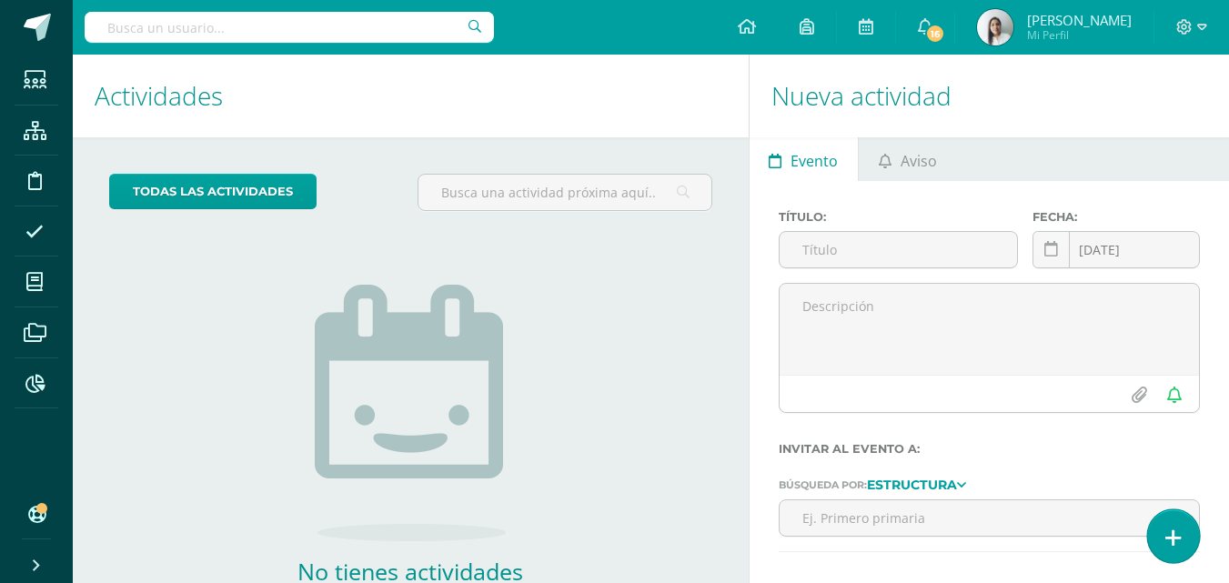
click at [1177, 532] on icon at bounding box center [1173, 537] width 16 height 21
click at [1172, 534] on icon at bounding box center [1173, 537] width 16 height 21
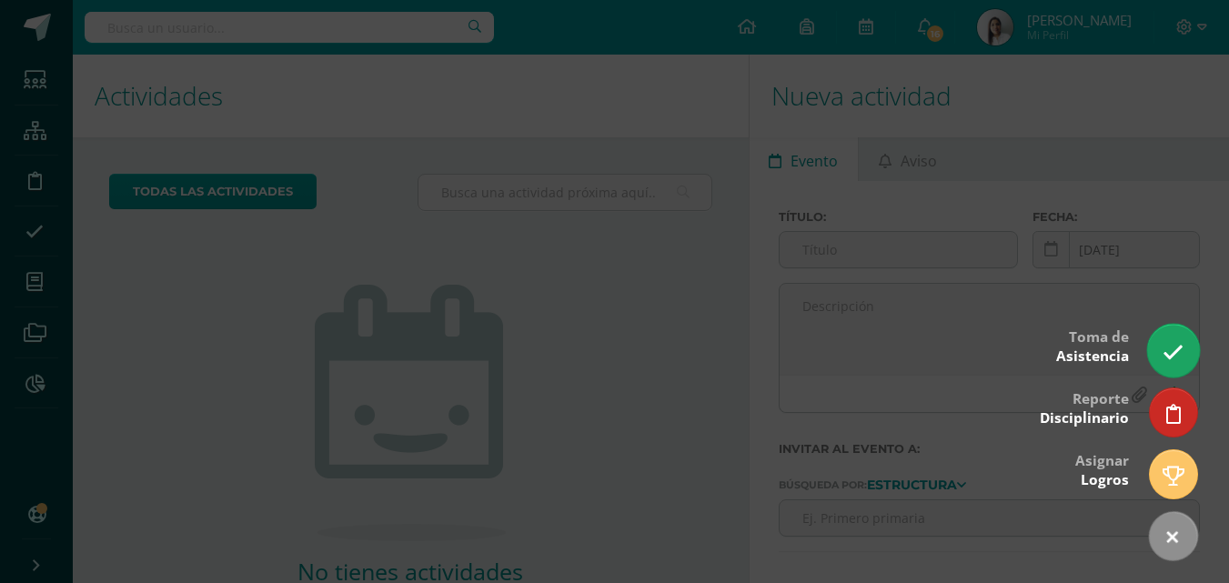
click at [1180, 348] on icon at bounding box center [1172, 352] width 21 height 21
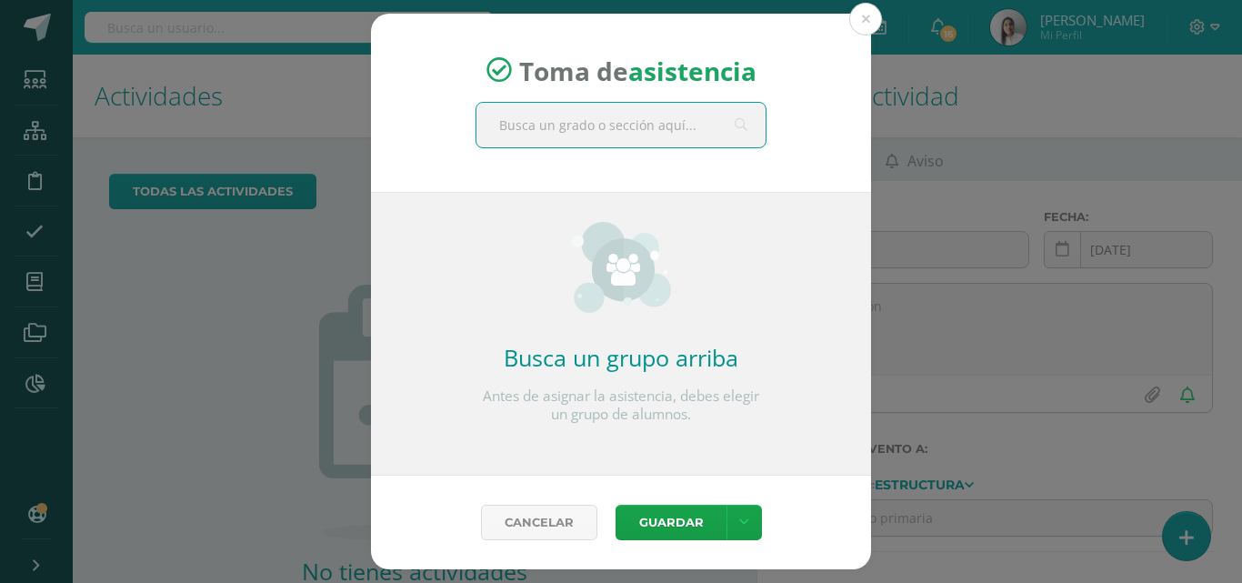
click at [633, 116] on input "text" at bounding box center [621, 125] width 289 height 45
type input "maternal"
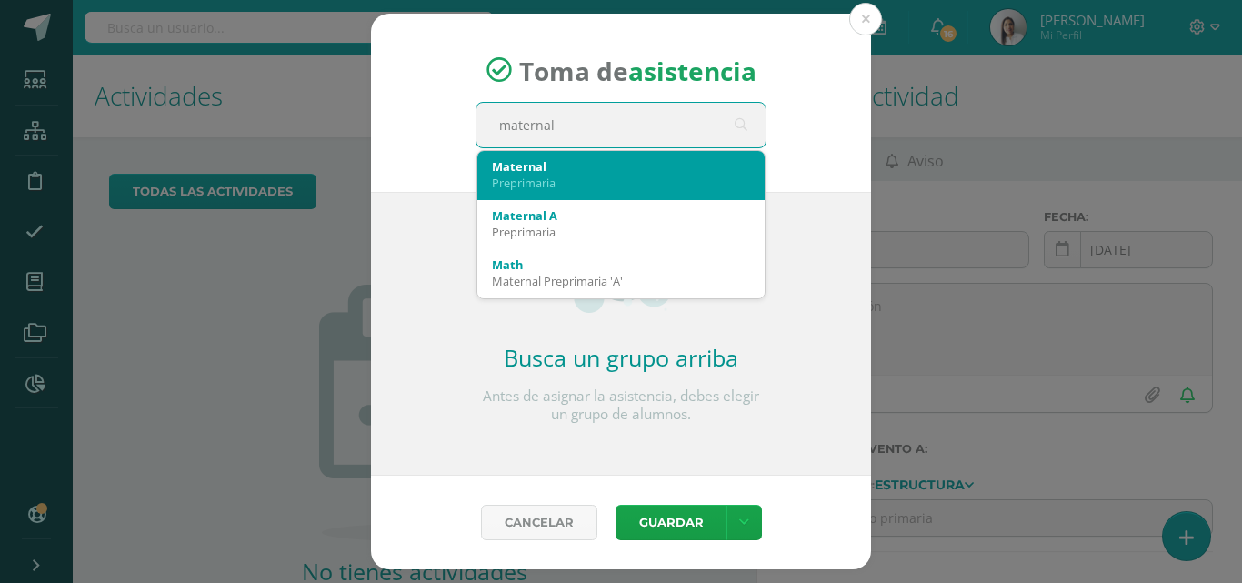
click at [599, 176] on div "Preprimaria" at bounding box center [621, 183] width 258 height 16
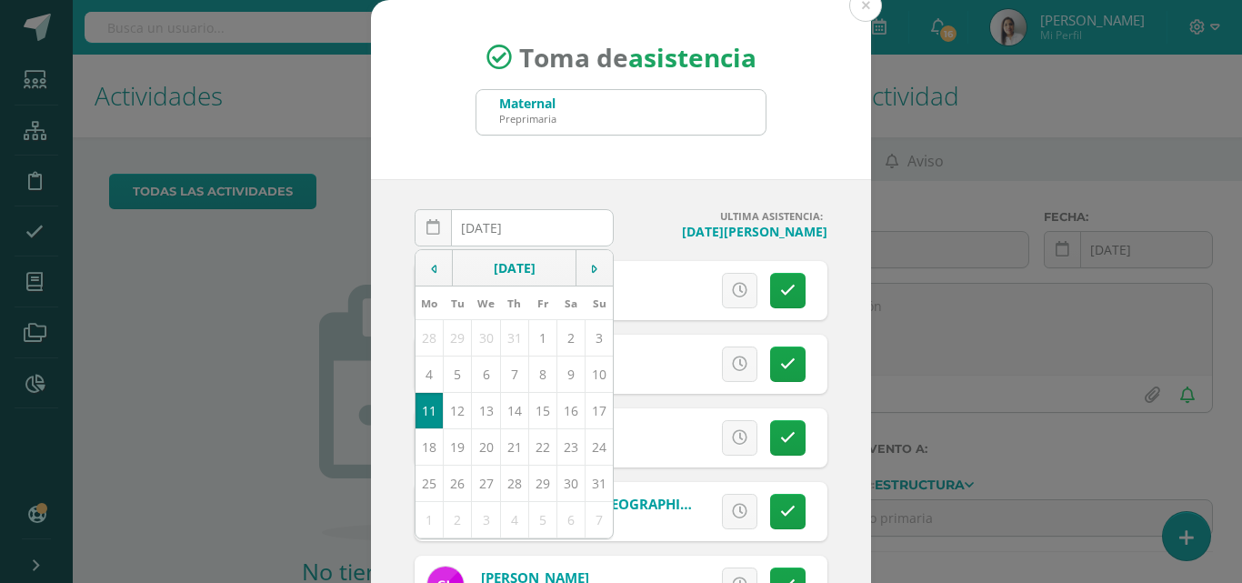
click at [667, 154] on div "Toma de asistencia Maternal Preprimaria maternal" at bounding box center [621, 89] width 500 height 179
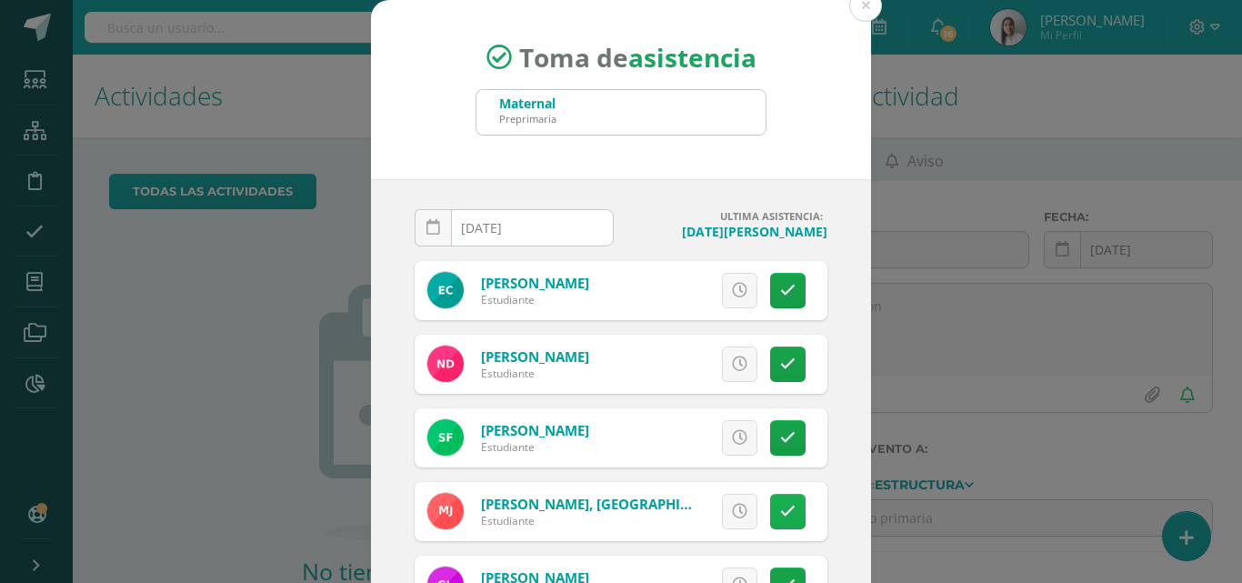
click at [780, 511] on icon at bounding box center [787, 511] width 15 height 15
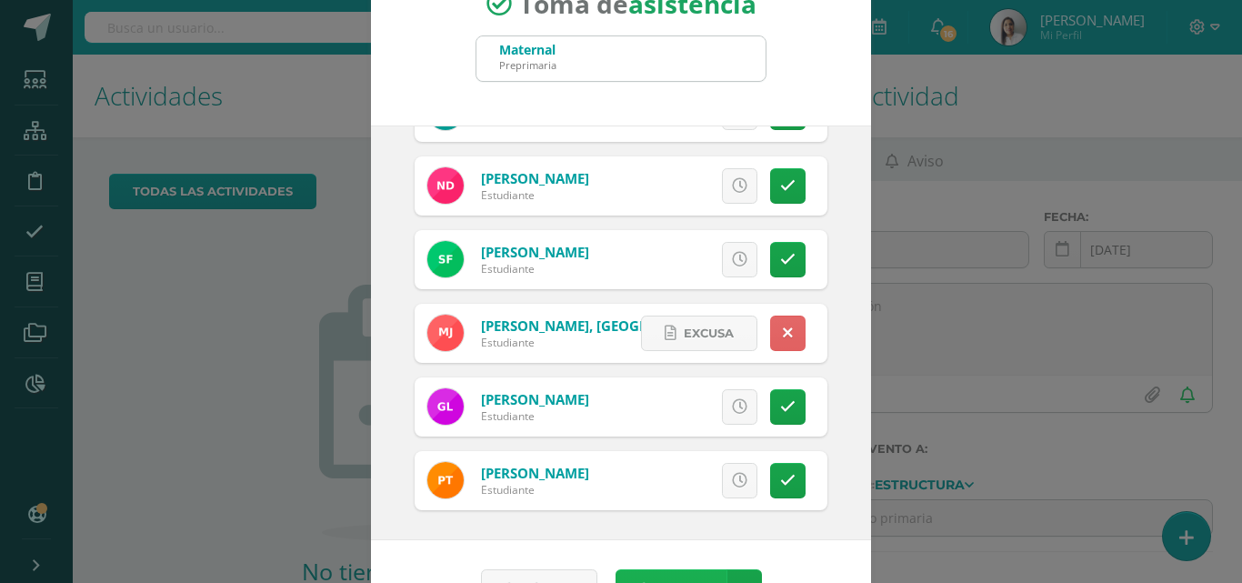
scroll to position [105, 0]
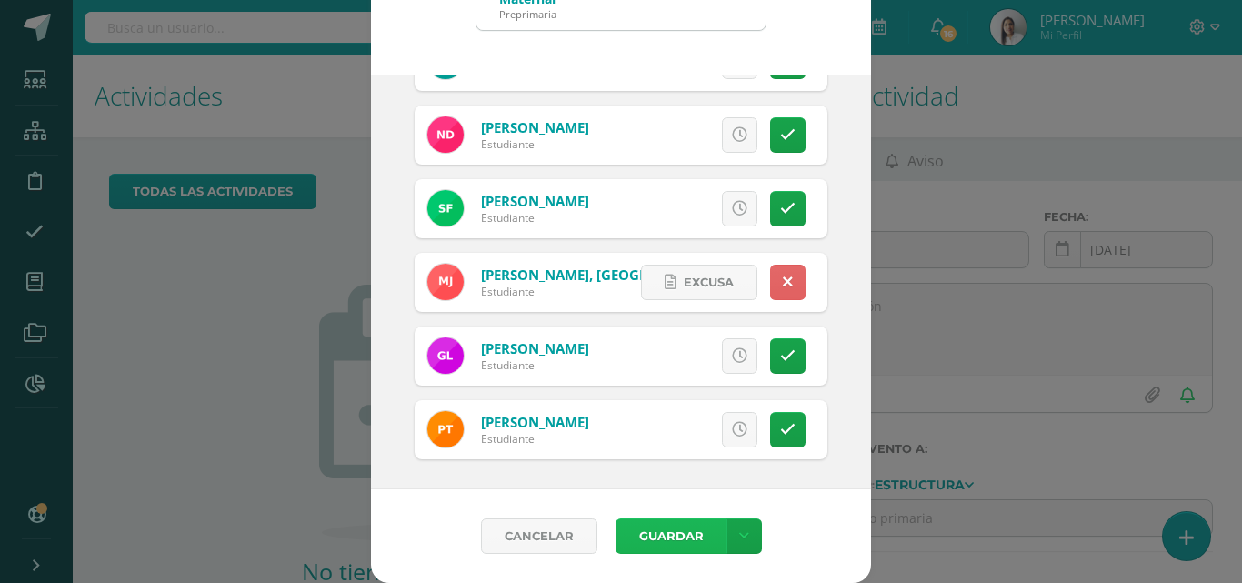
click at [656, 532] on button "Guardar" at bounding box center [671, 535] width 111 height 35
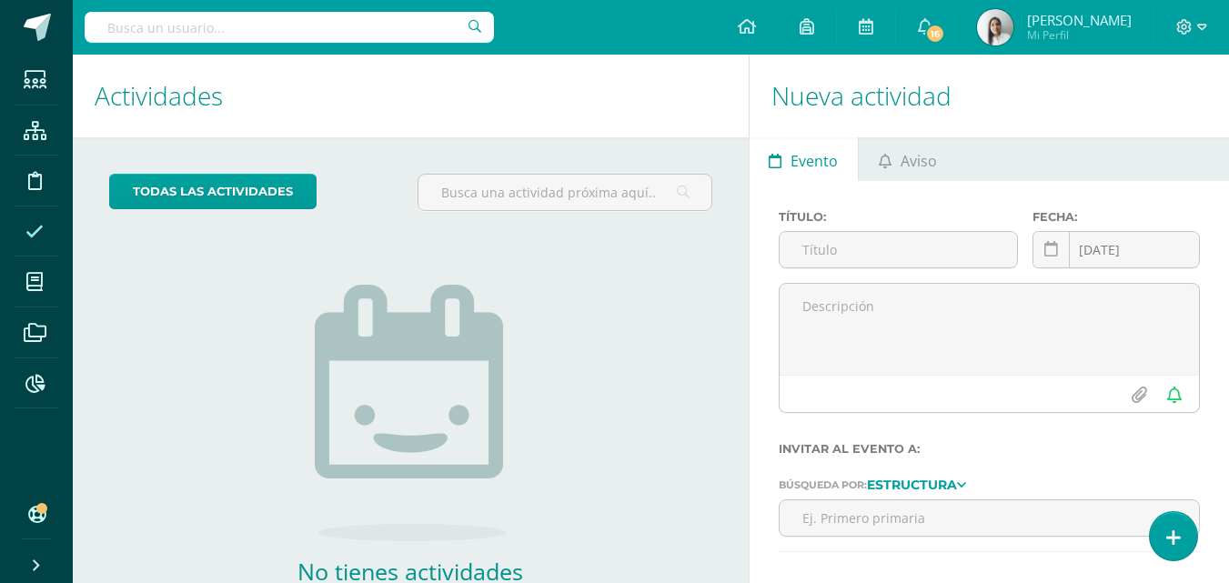
click at [26, 234] on icon at bounding box center [34, 232] width 18 height 18
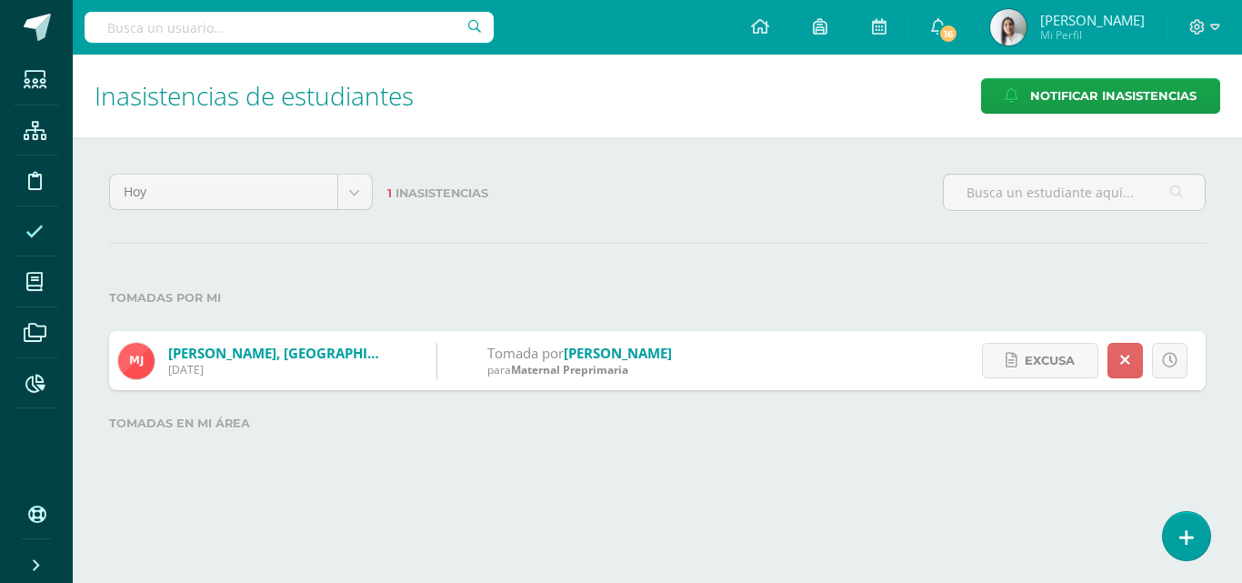
click at [26, 234] on icon at bounding box center [34, 232] width 18 height 18
click at [1192, 534] on icon at bounding box center [1187, 537] width 16 height 21
click at [1182, 529] on icon at bounding box center [1187, 537] width 16 height 21
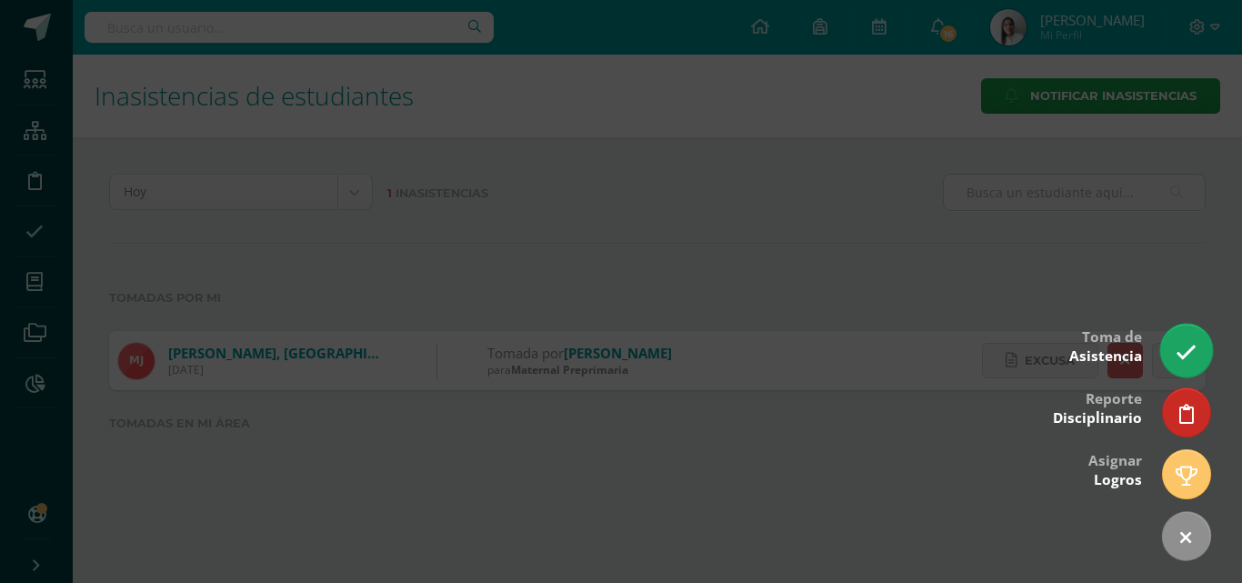
click at [1193, 356] on icon at bounding box center [1186, 352] width 21 height 21
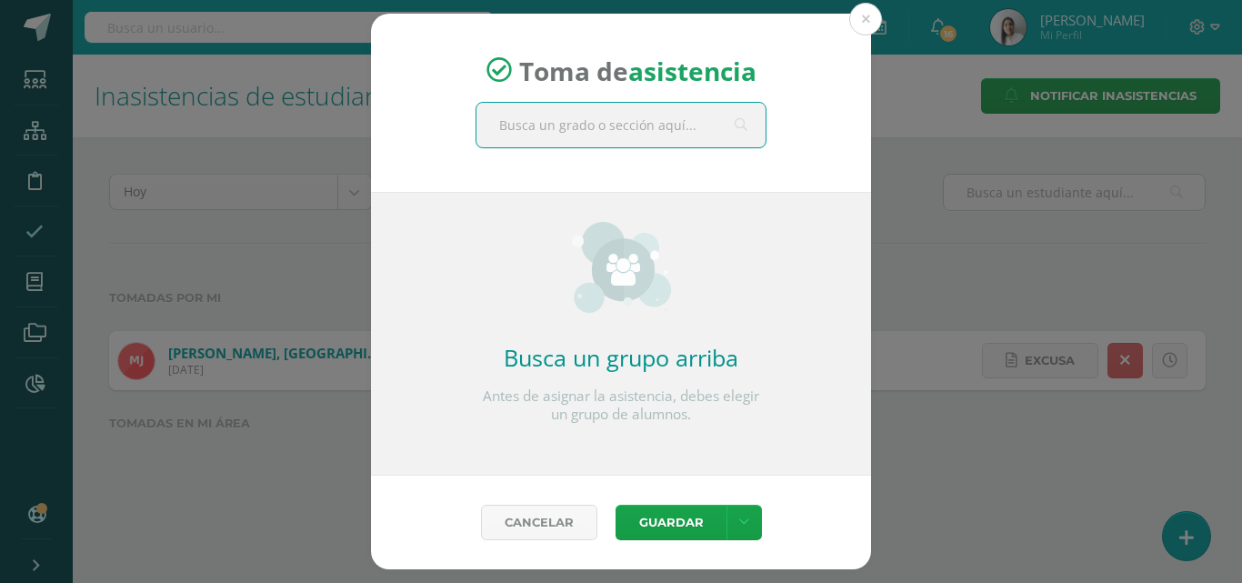
click at [603, 127] on input "text" at bounding box center [621, 125] width 289 height 45
type input "nursery"
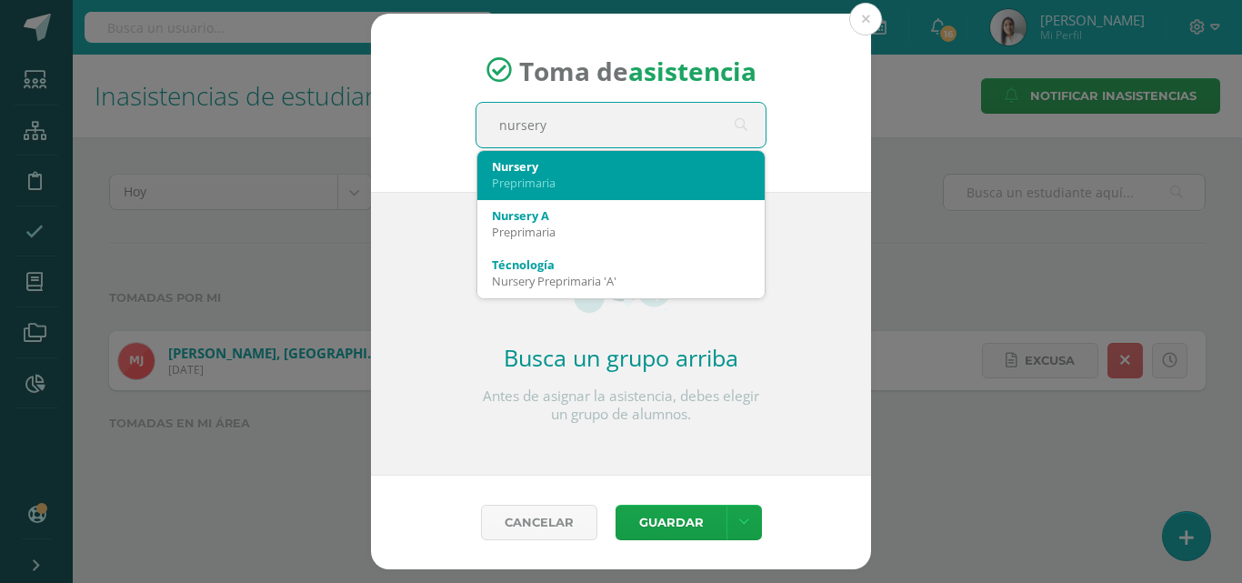
click at [538, 167] on div "Nursery" at bounding box center [621, 166] width 258 height 16
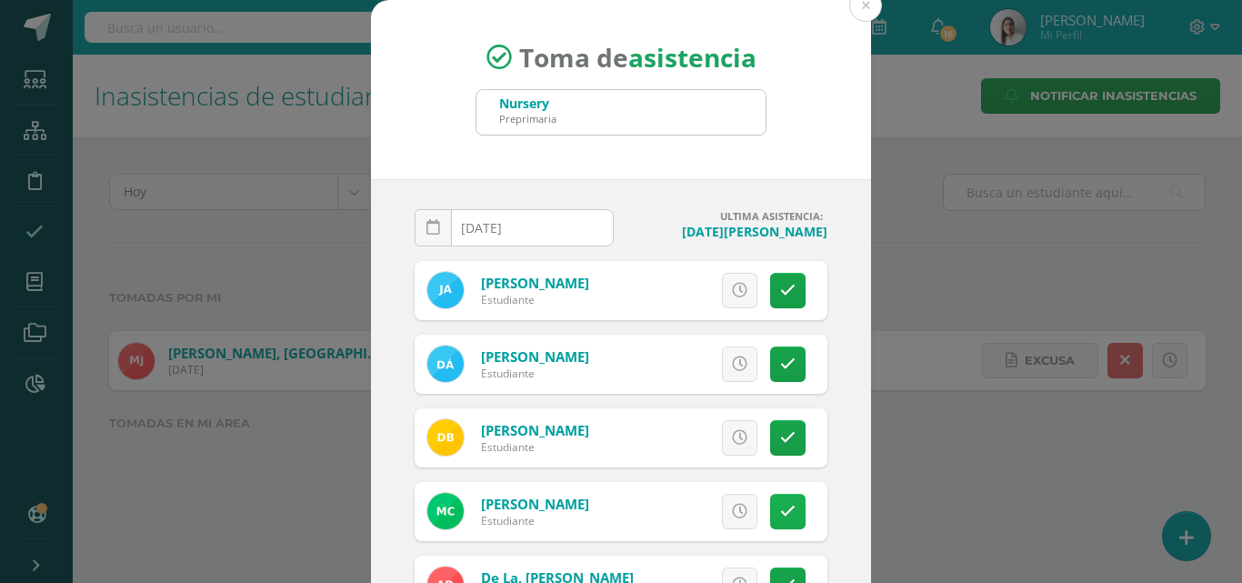
click at [780, 517] on icon at bounding box center [787, 511] width 15 height 15
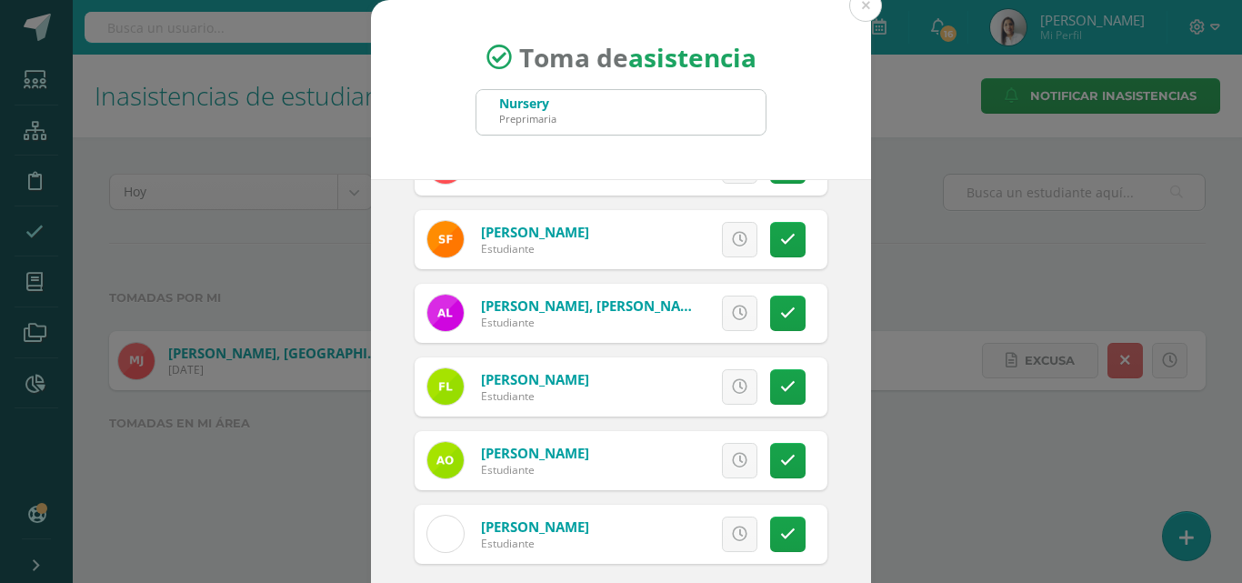
scroll to position [105, 0]
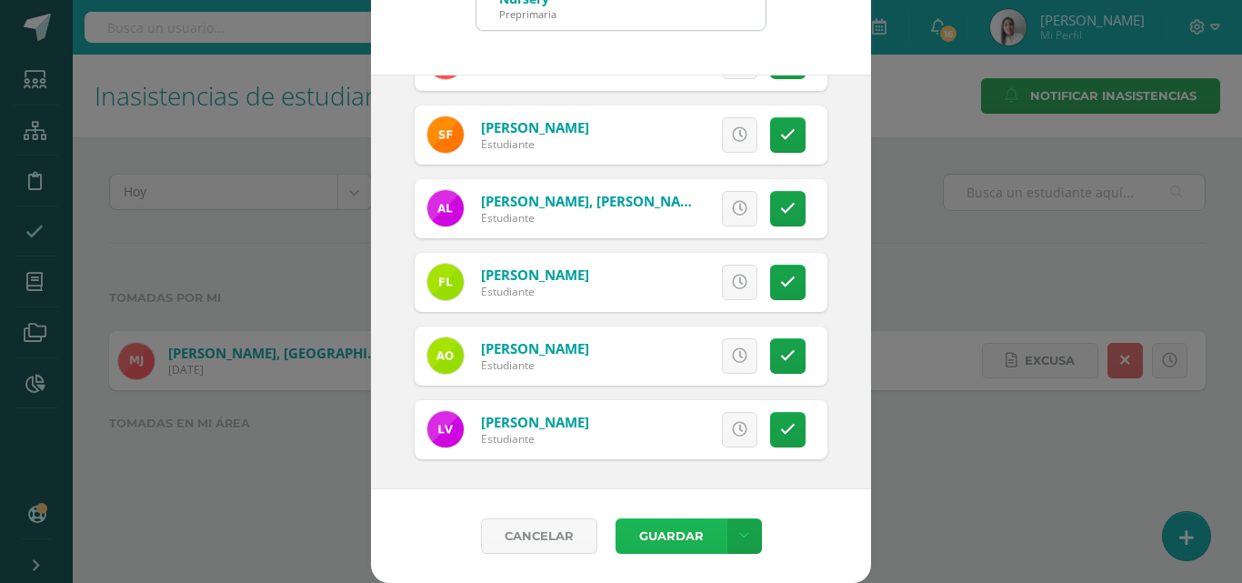
click at [652, 532] on button "Guardar" at bounding box center [671, 535] width 111 height 35
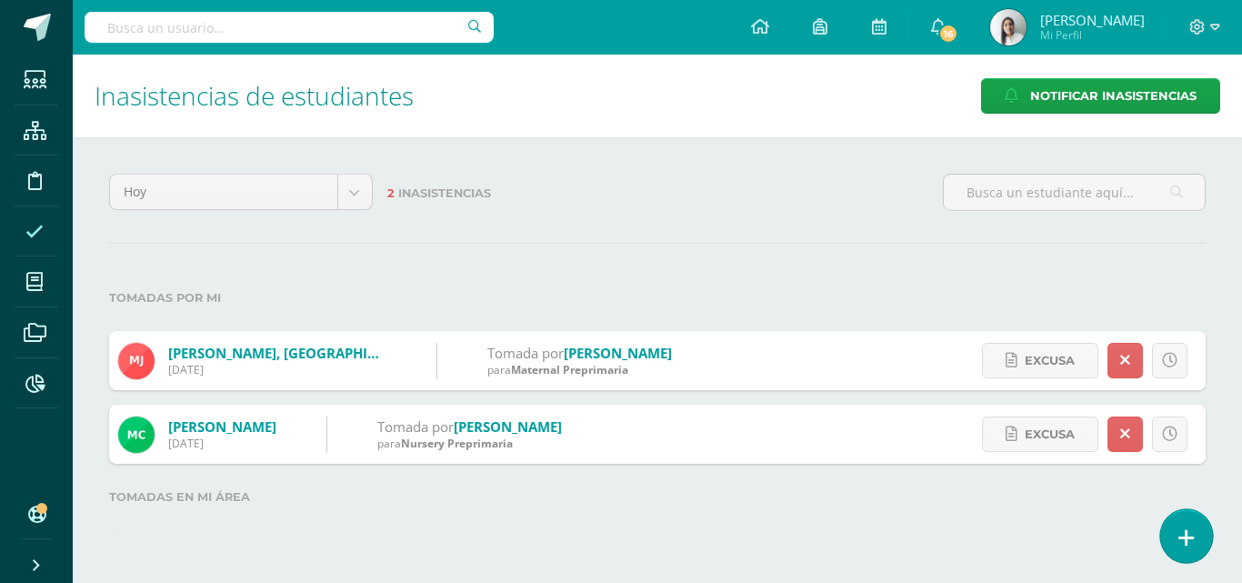
click at [1193, 536] on icon at bounding box center [1187, 537] width 16 height 21
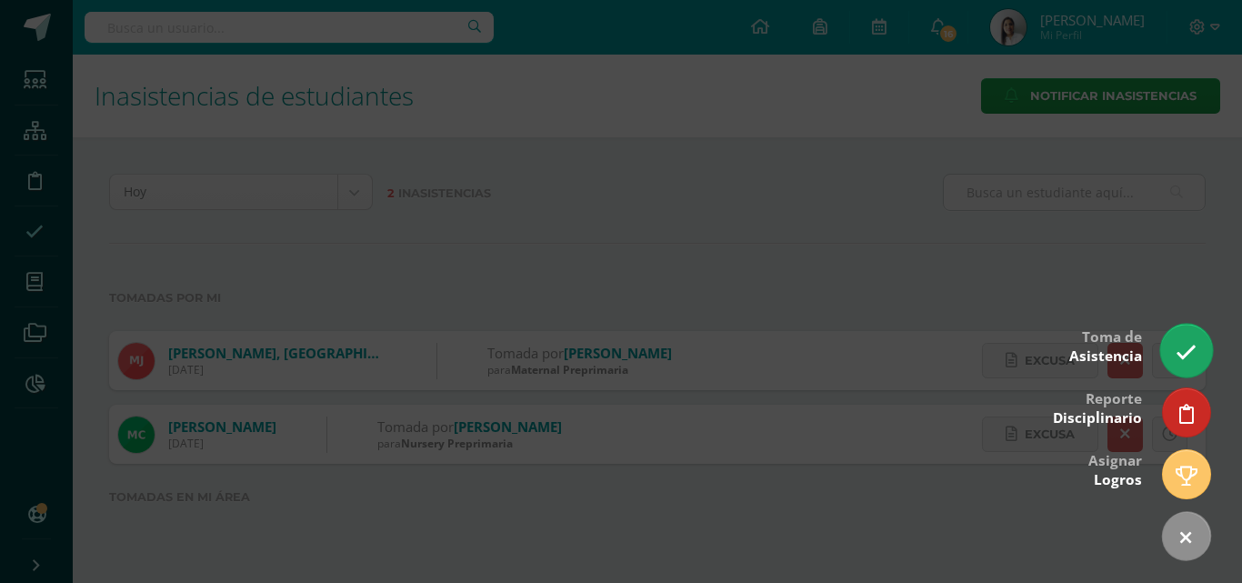
click at [1185, 339] on link at bounding box center [1186, 350] width 52 height 53
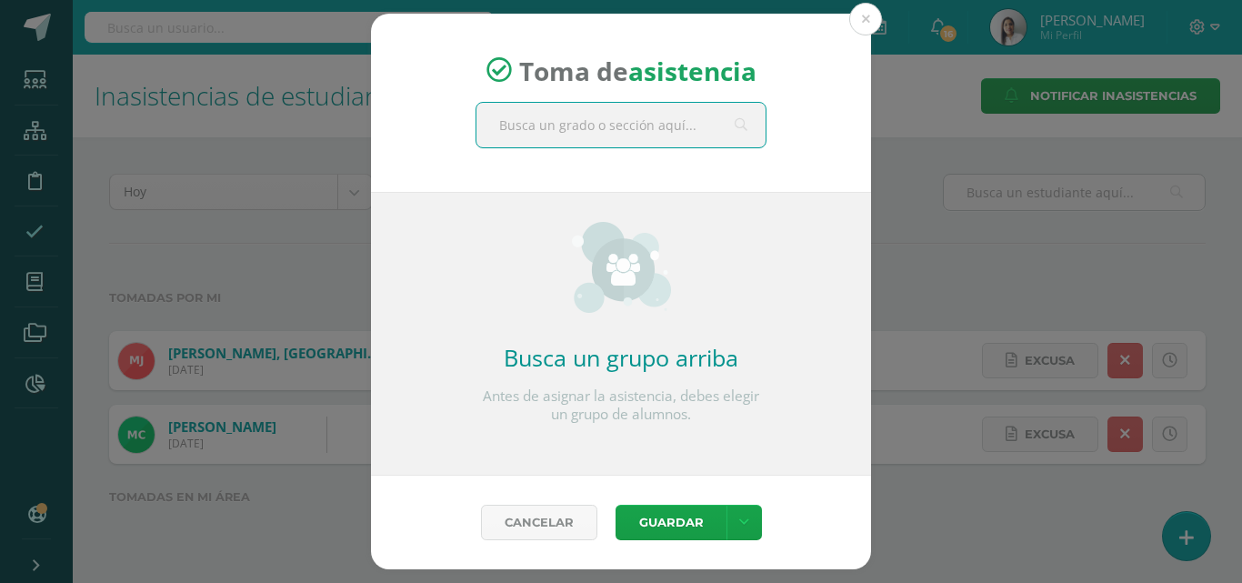
click at [563, 129] on input "text" at bounding box center [621, 125] width 289 height 45
type input "prekinder"
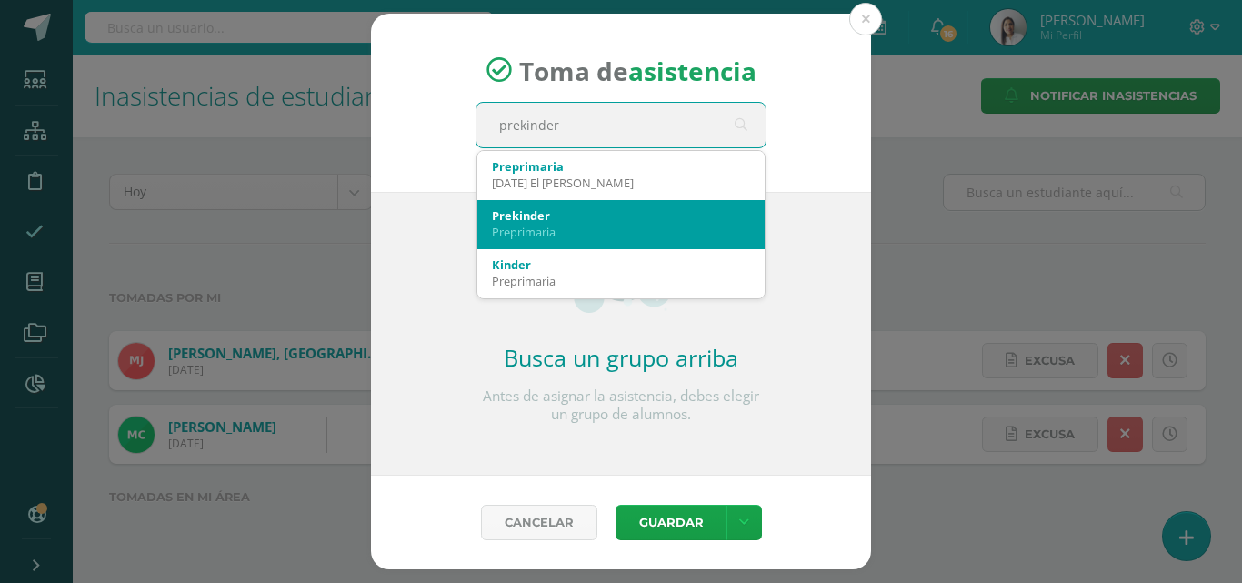
click at [567, 217] on div "Prekinder" at bounding box center [621, 215] width 258 height 16
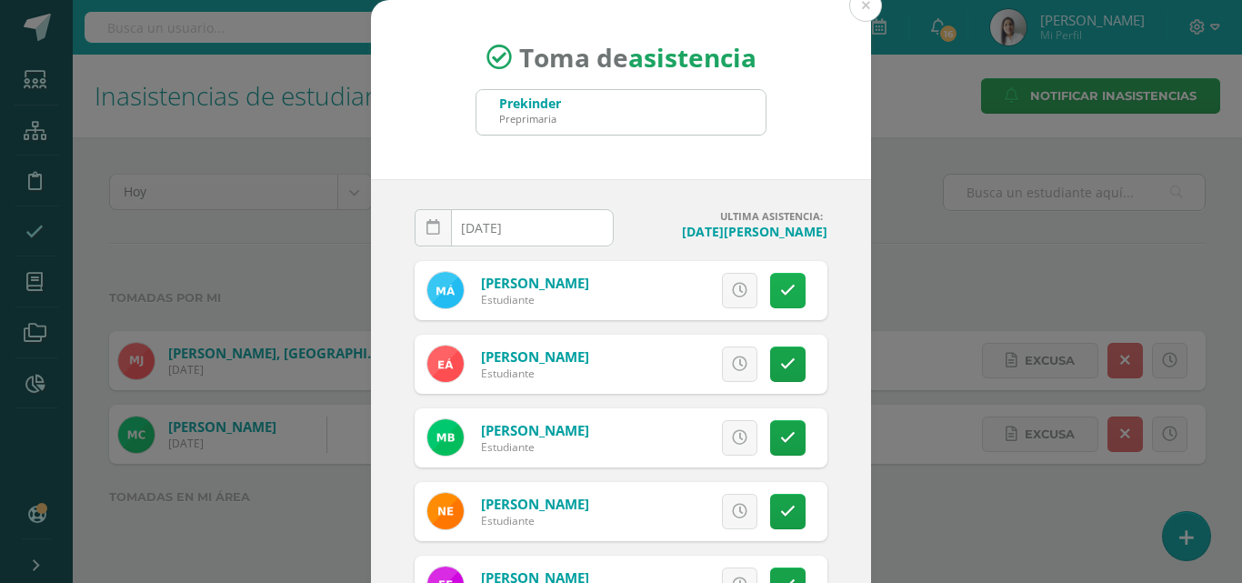
click at [780, 296] on icon at bounding box center [787, 290] width 15 height 15
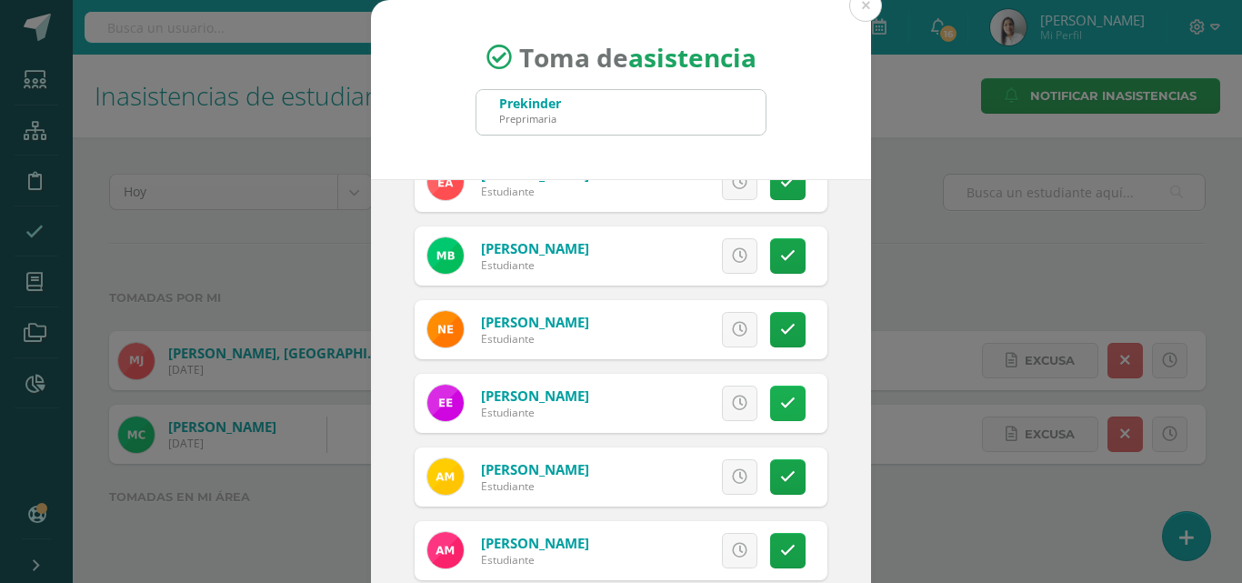
click at [780, 401] on icon at bounding box center [787, 403] width 15 height 15
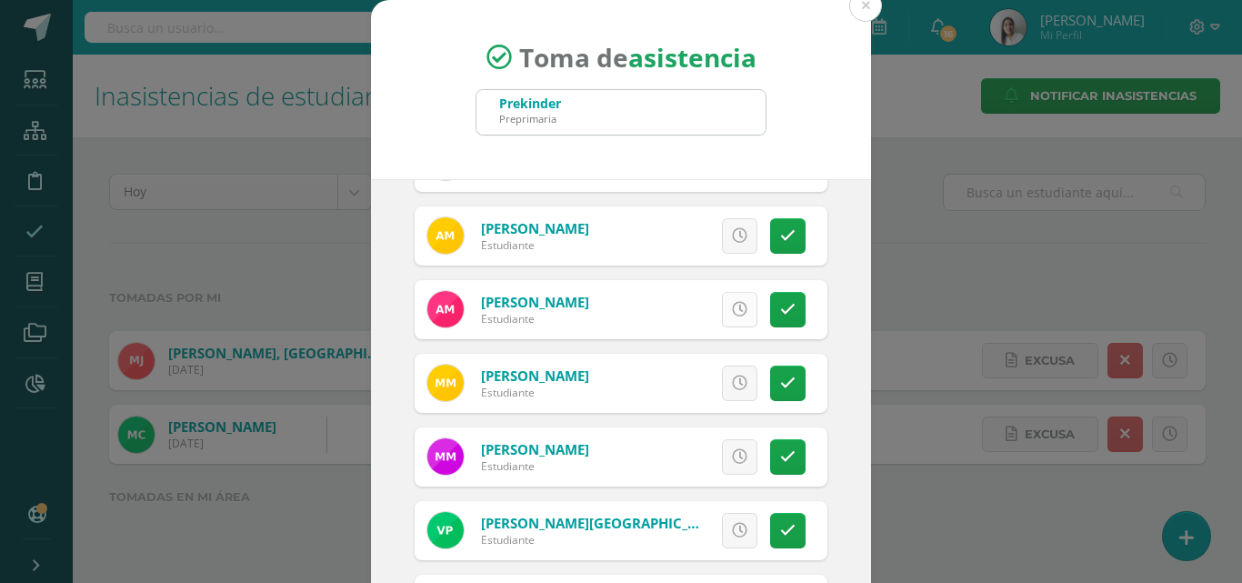
scroll to position [455, 0]
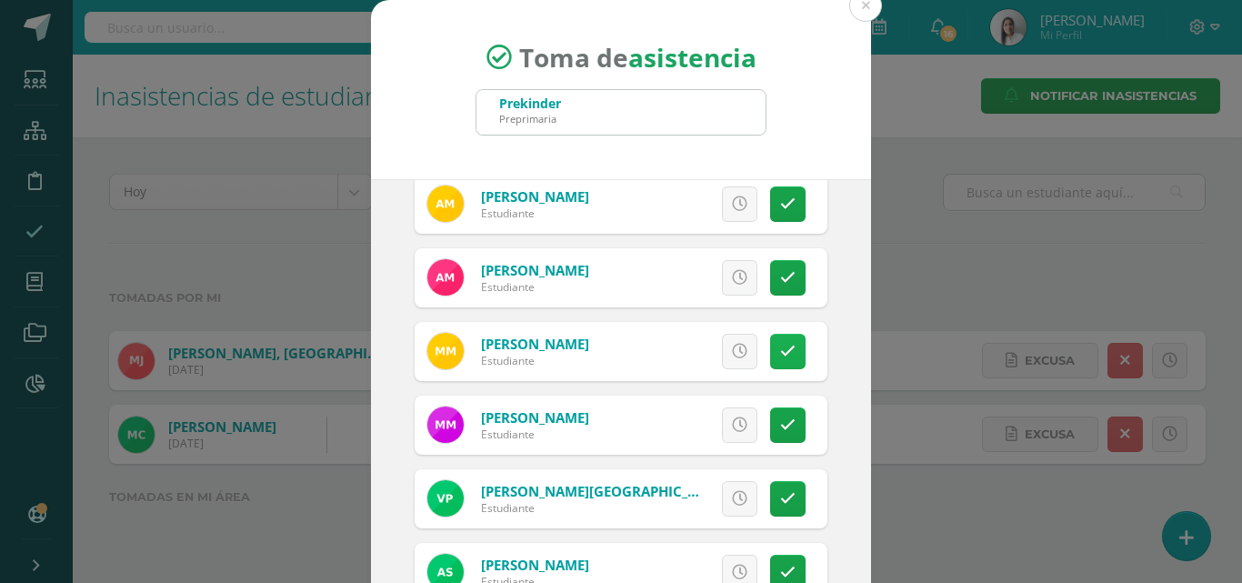
click at [776, 352] on link at bounding box center [787, 351] width 35 height 35
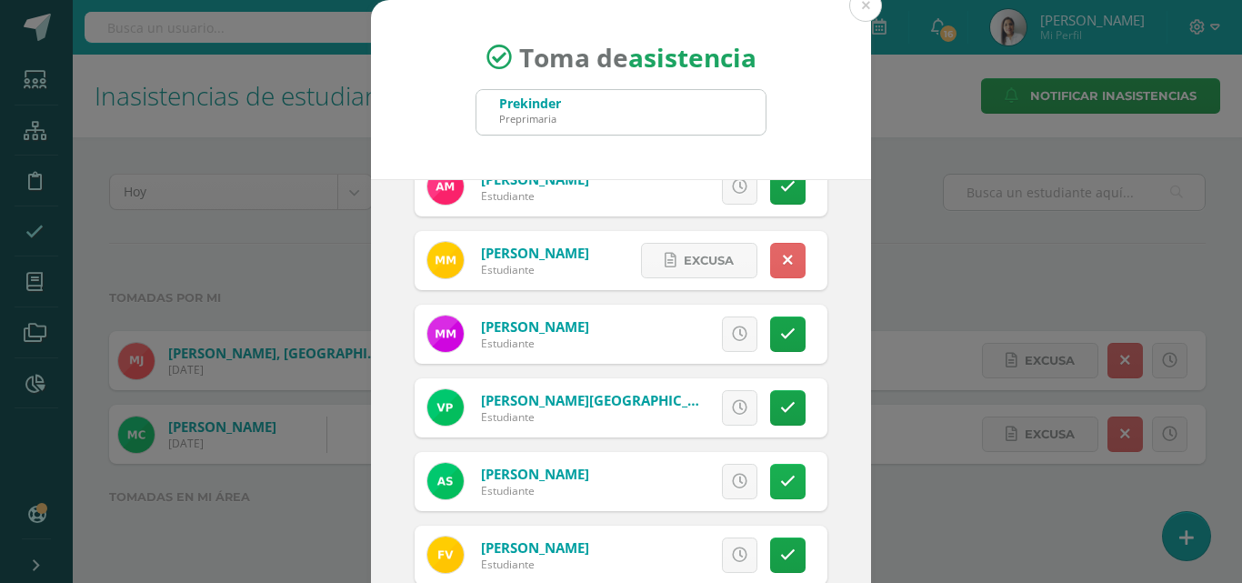
click at [780, 478] on icon at bounding box center [787, 481] width 15 height 15
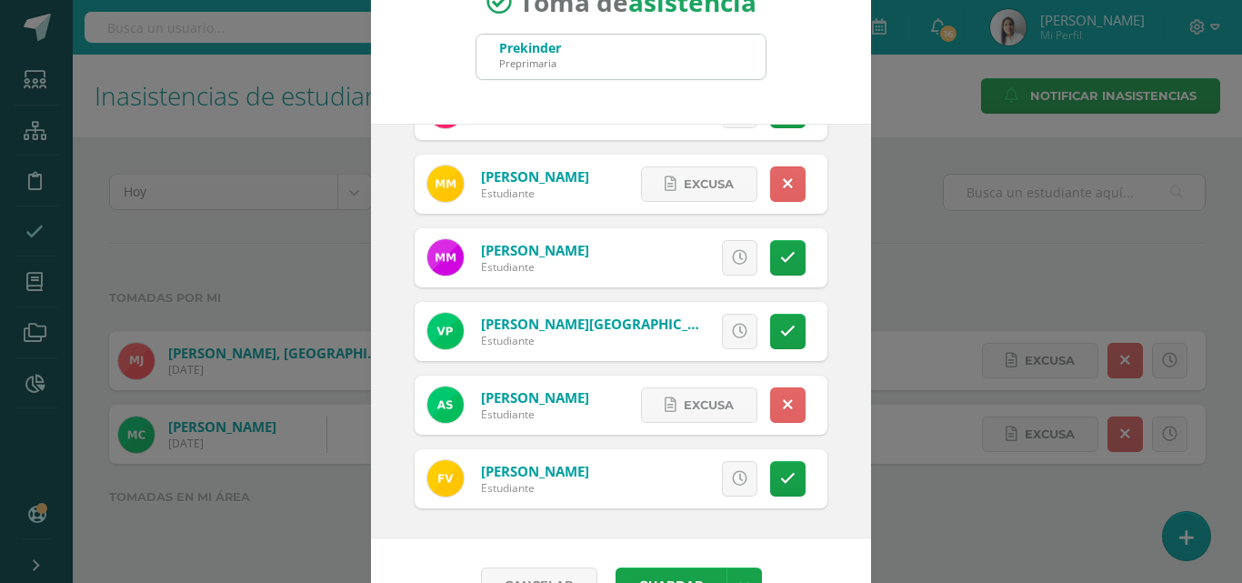
scroll to position [105, 0]
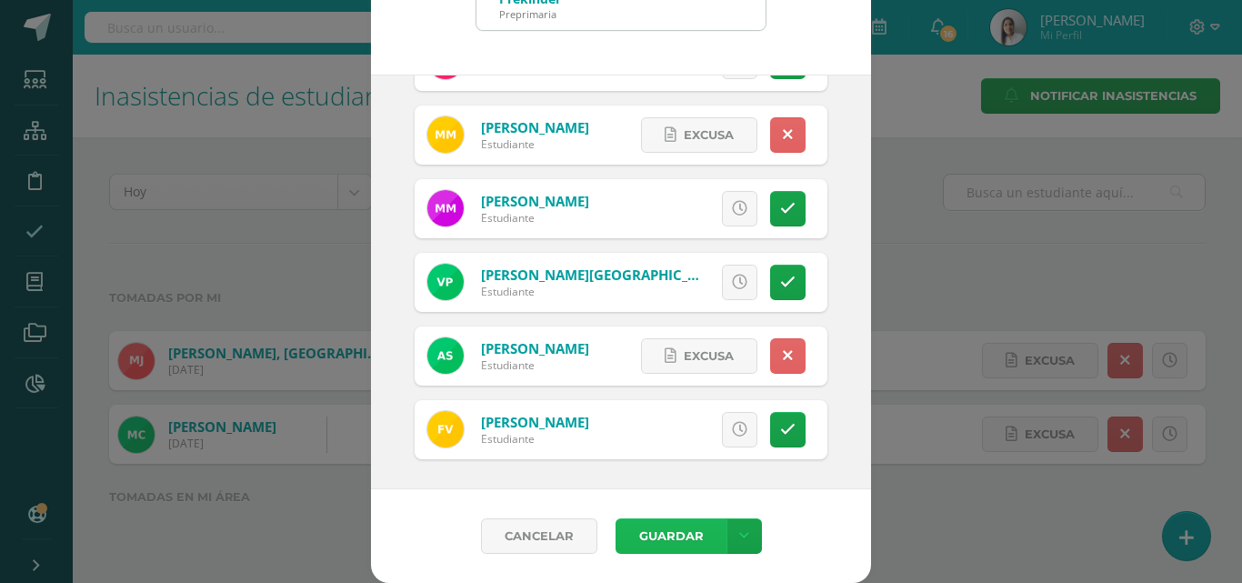
click at [660, 529] on button "Guardar" at bounding box center [671, 535] width 111 height 35
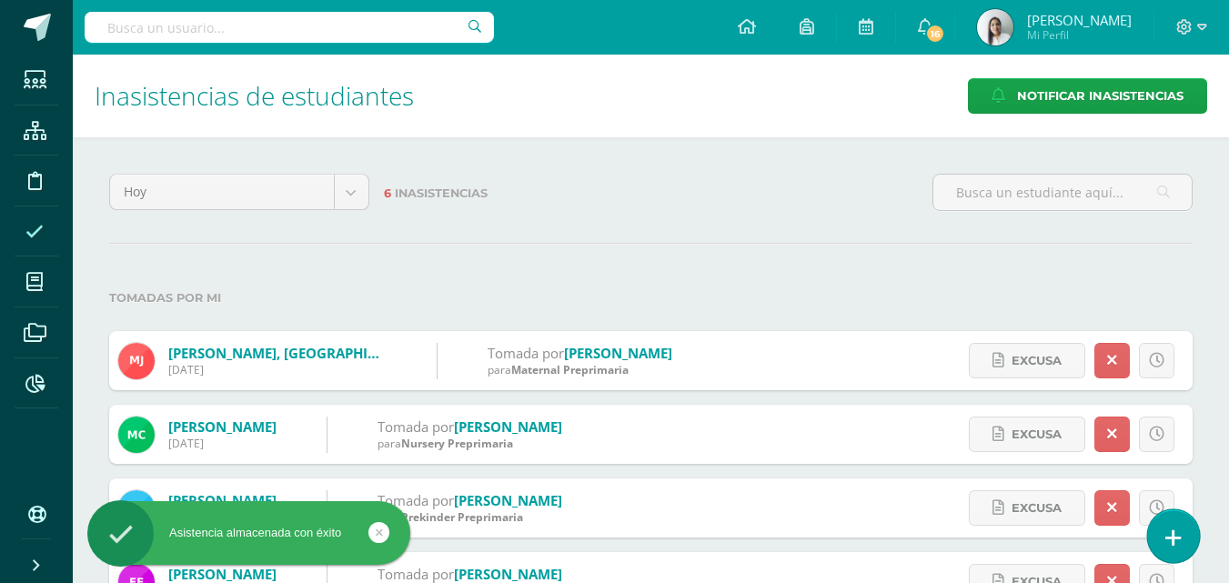
click at [1168, 537] on icon at bounding box center [1173, 537] width 16 height 21
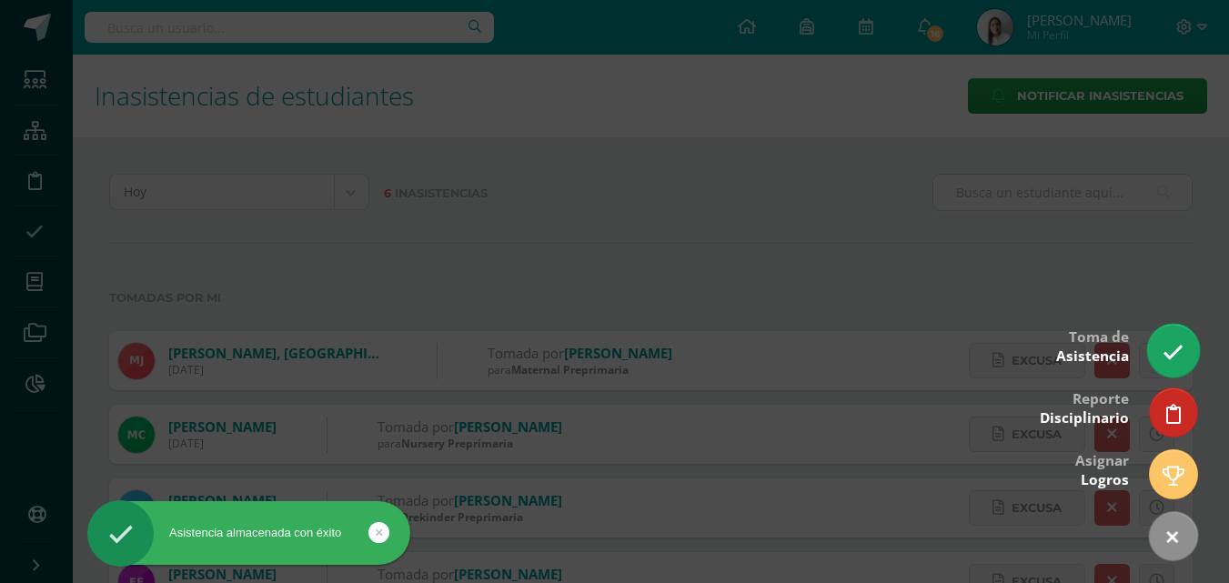
click at [1172, 359] on icon at bounding box center [1172, 352] width 21 height 21
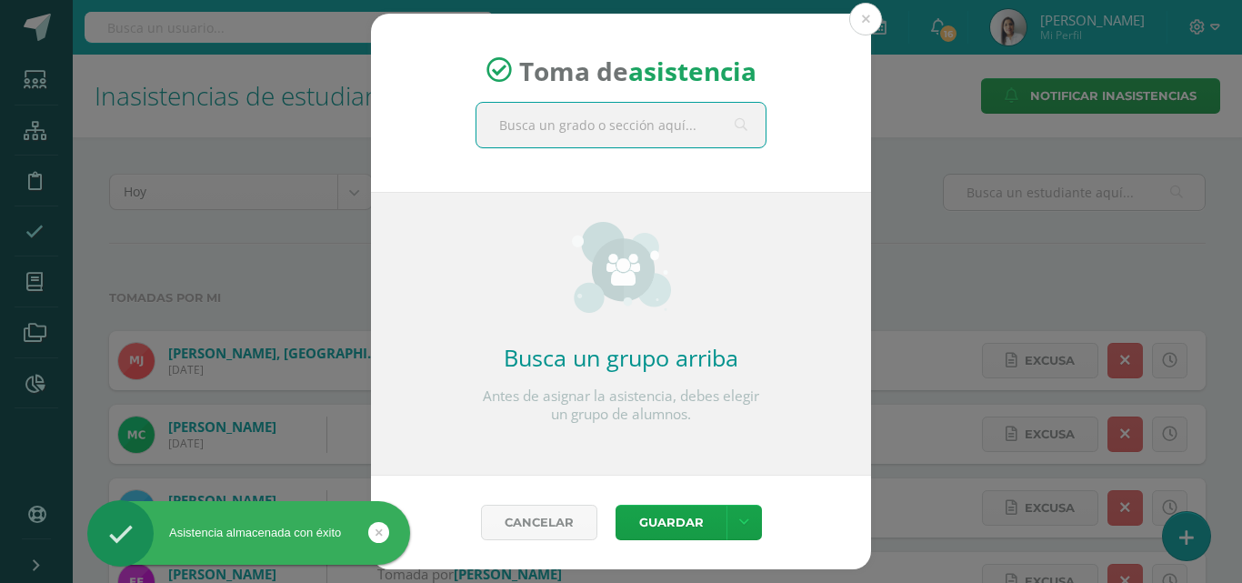
click at [654, 121] on input "text" at bounding box center [621, 125] width 289 height 45
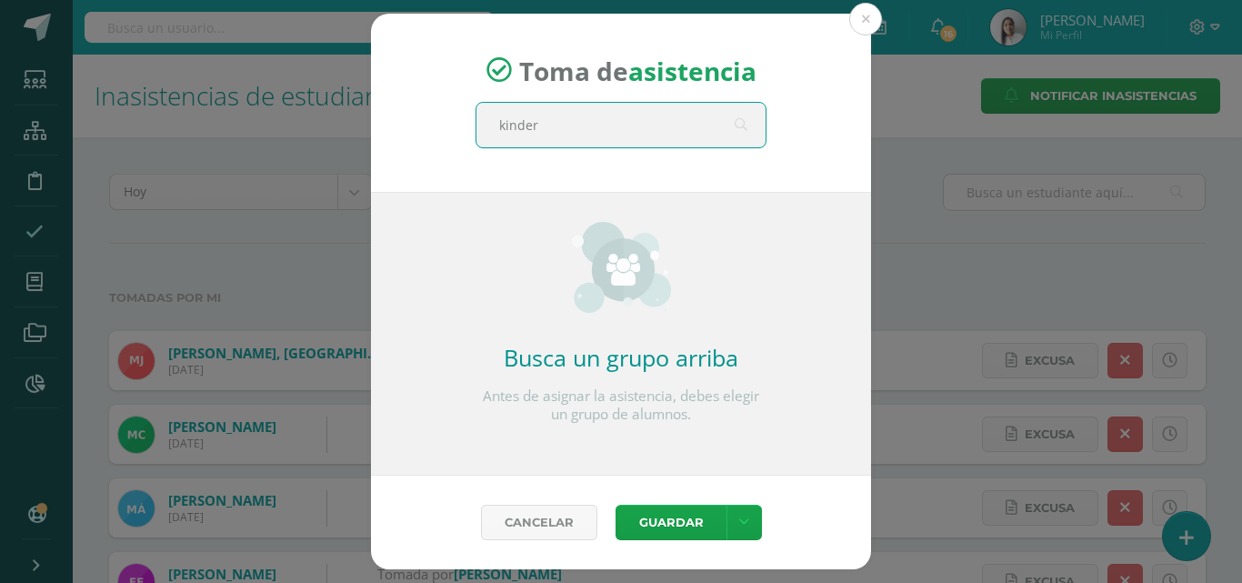
type input "kinder a"
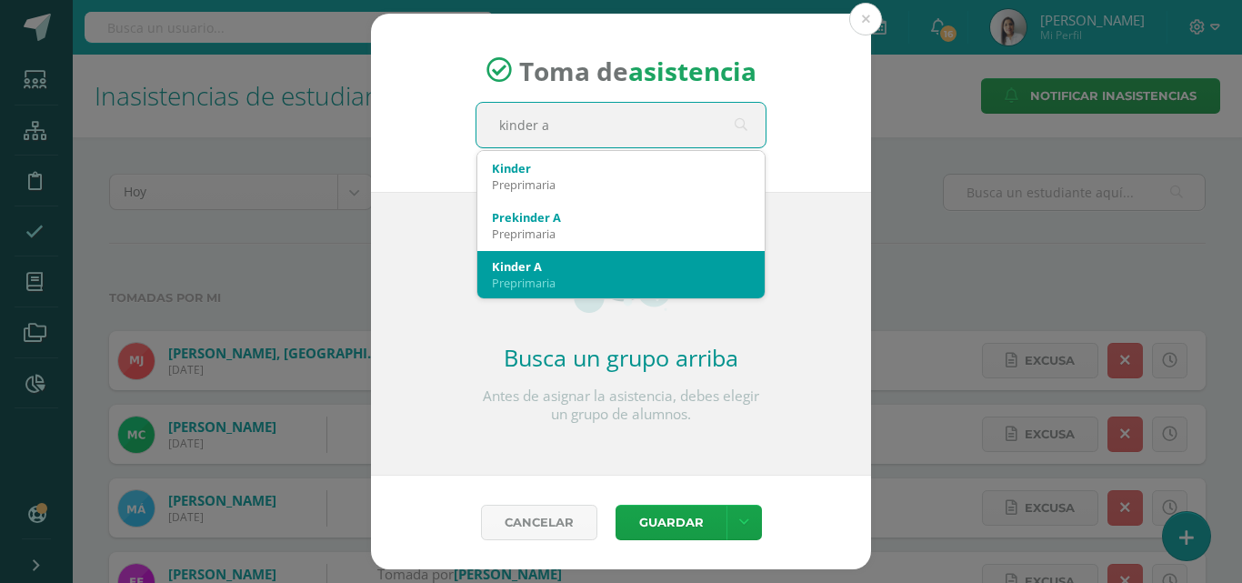
scroll to position [91, 0]
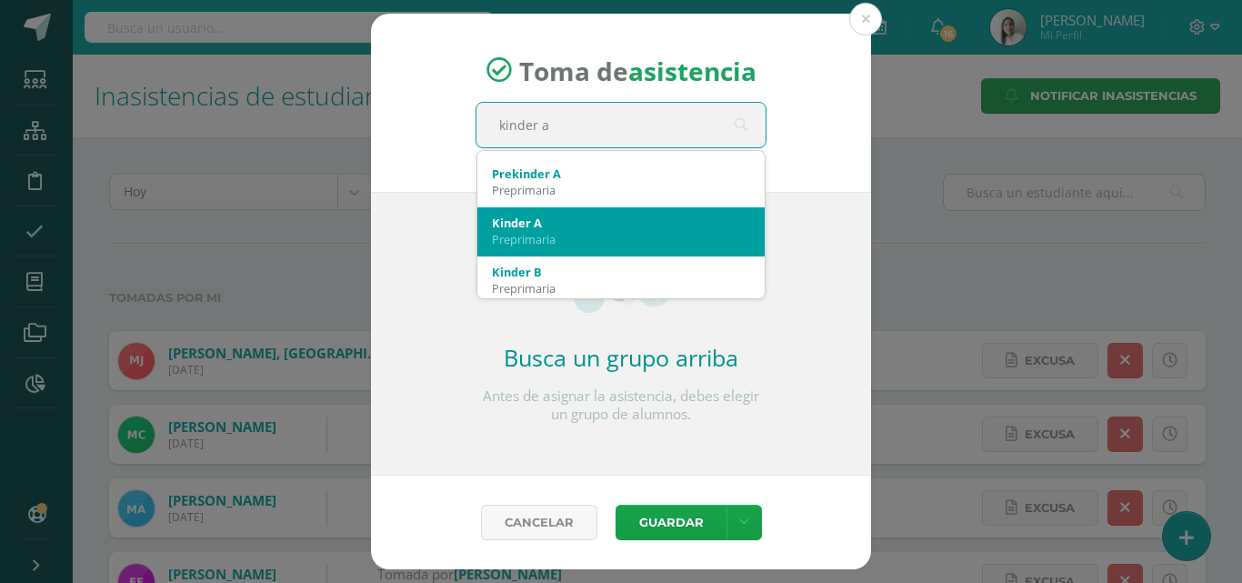
click at [543, 236] on div "Preprimaria" at bounding box center [621, 239] width 258 height 16
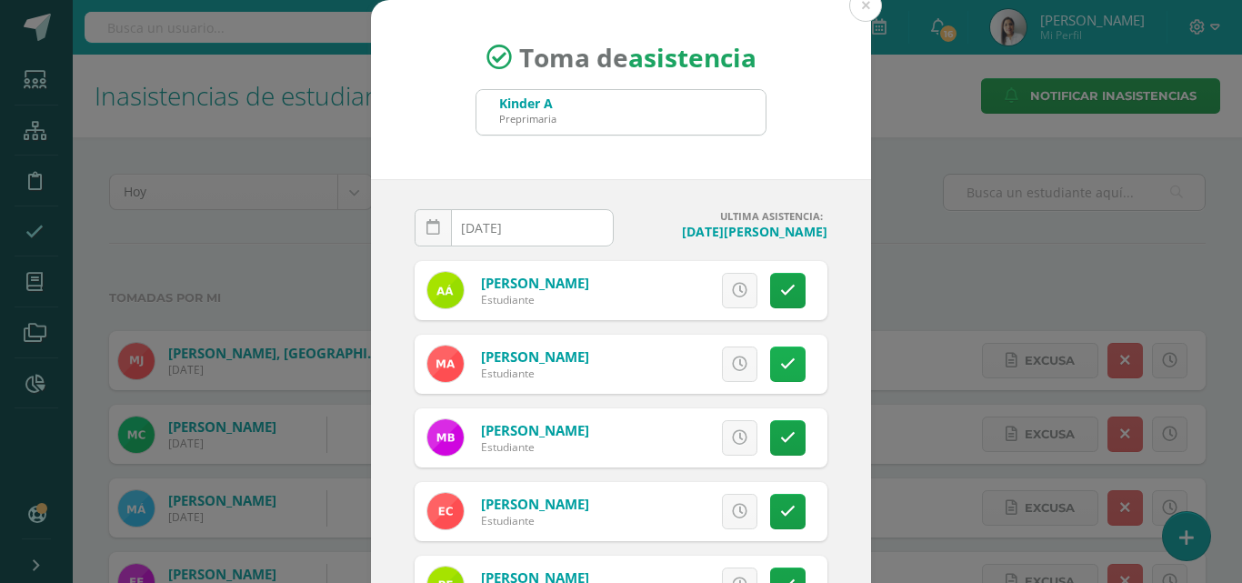
click at [780, 362] on icon at bounding box center [787, 364] width 15 height 15
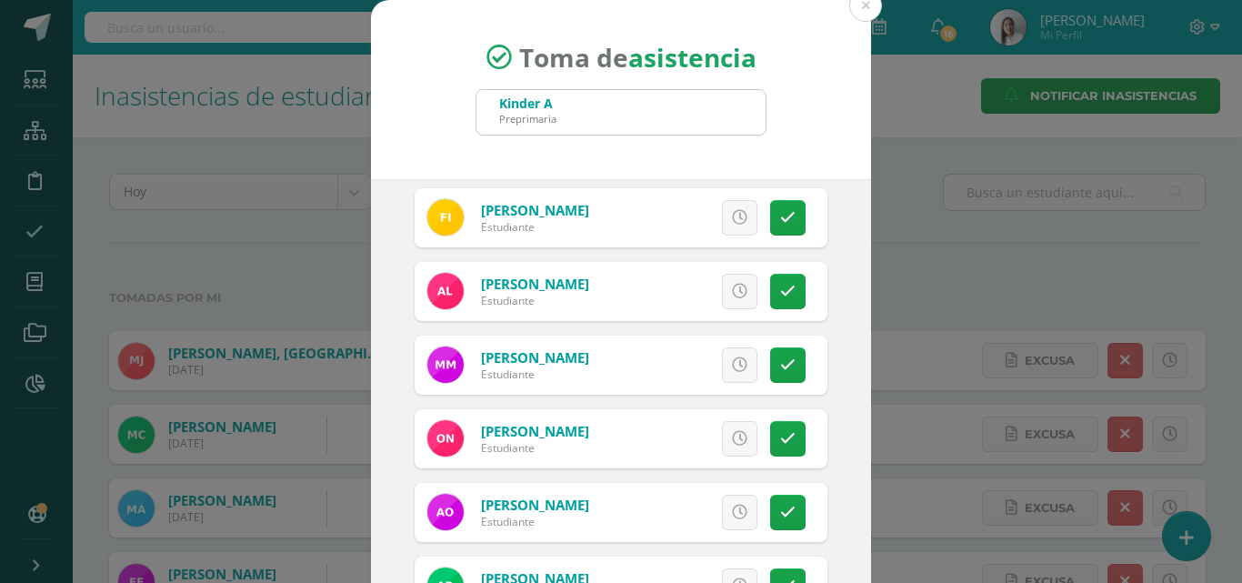
scroll to position [546, 0]
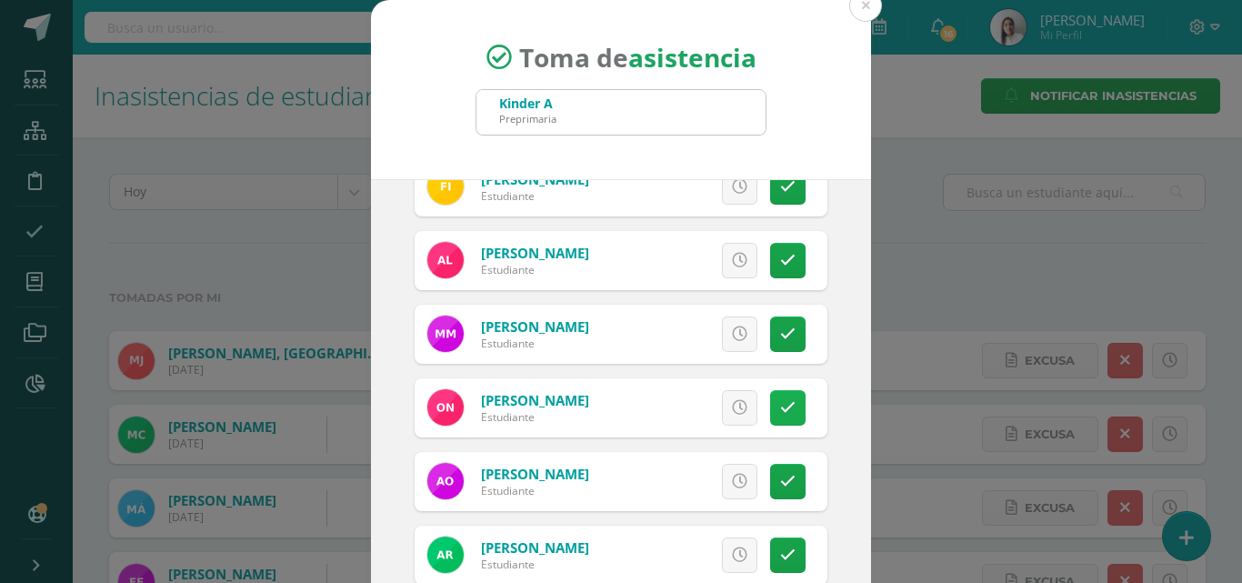
click at [775, 403] on link at bounding box center [787, 407] width 35 height 35
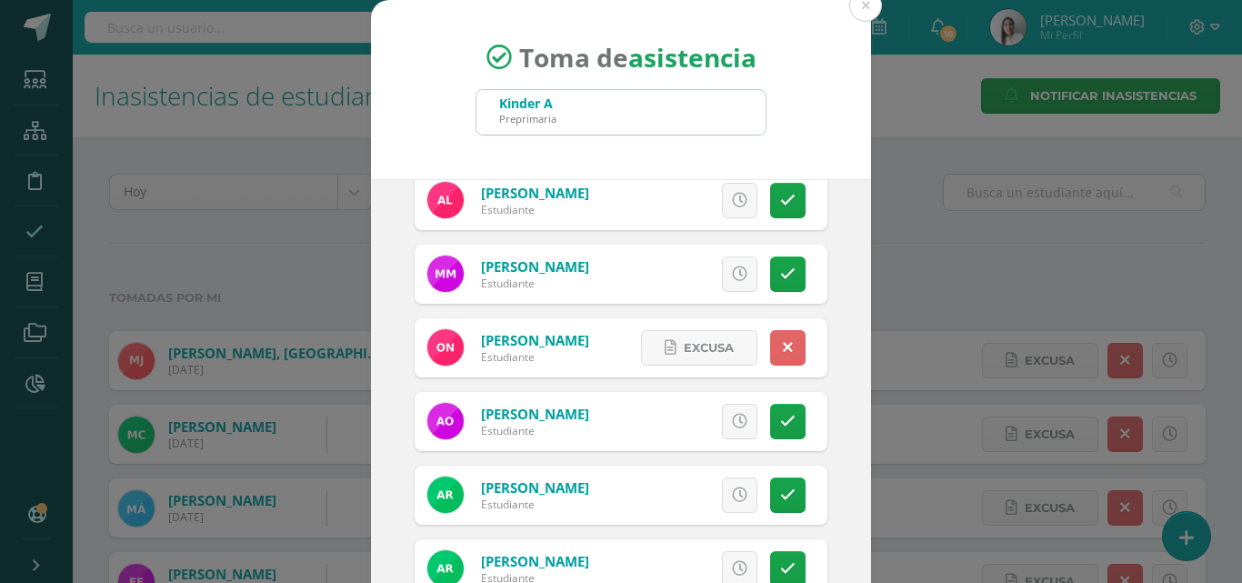
scroll to position [637, 0]
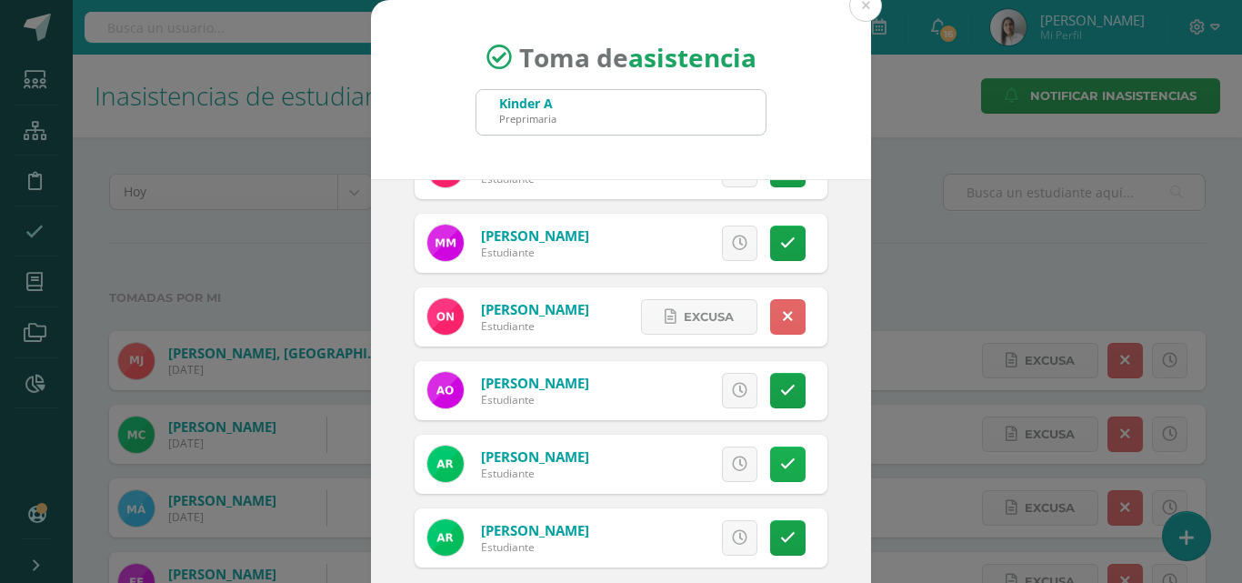
click at [780, 461] on icon at bounding box center [787, 464] width 15 height 15
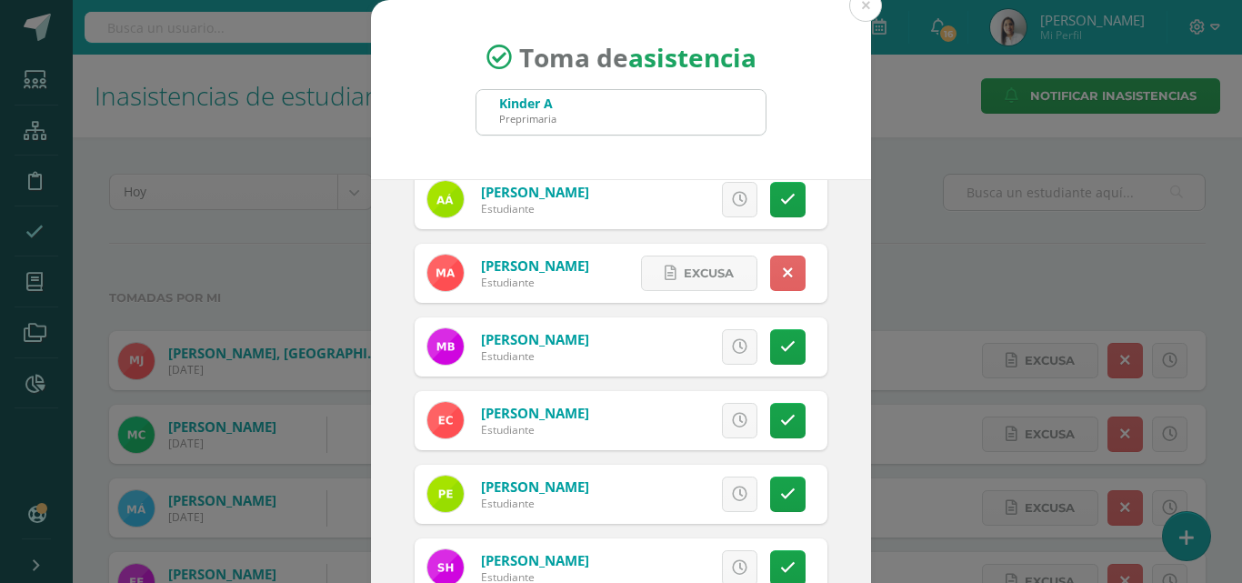
scroll to position [182, 0]
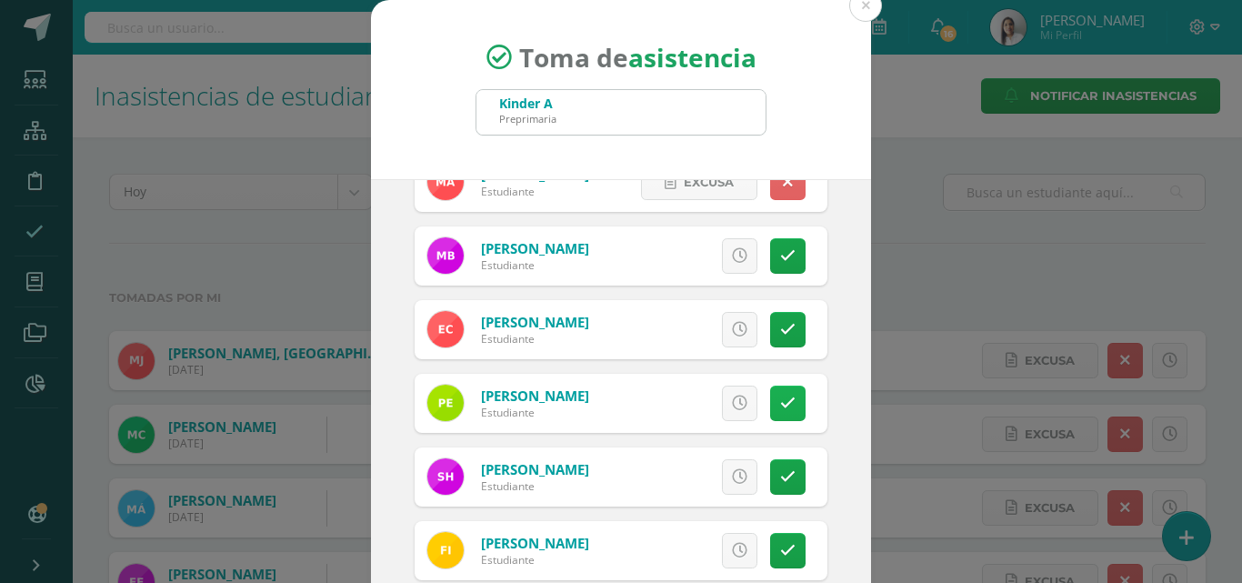
click at [780, 402] on icon at bounding box center [787, 403] width 15 height 15
click at [780, 330] on link at bounding box center [787, 329] width 35 height 35
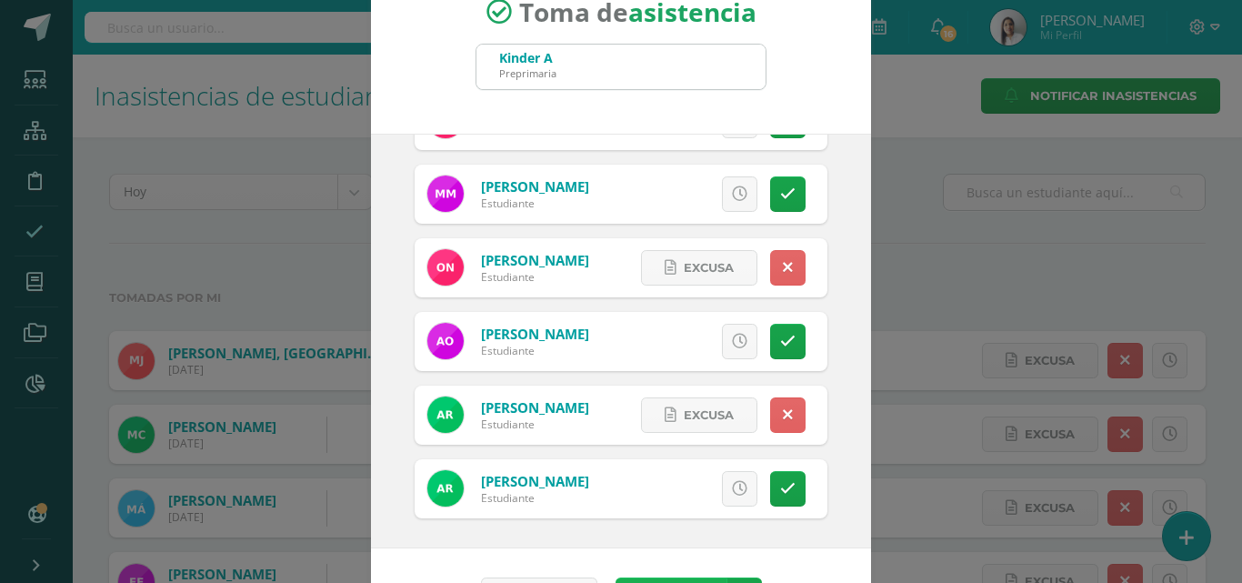
scroll to position [105, 0]
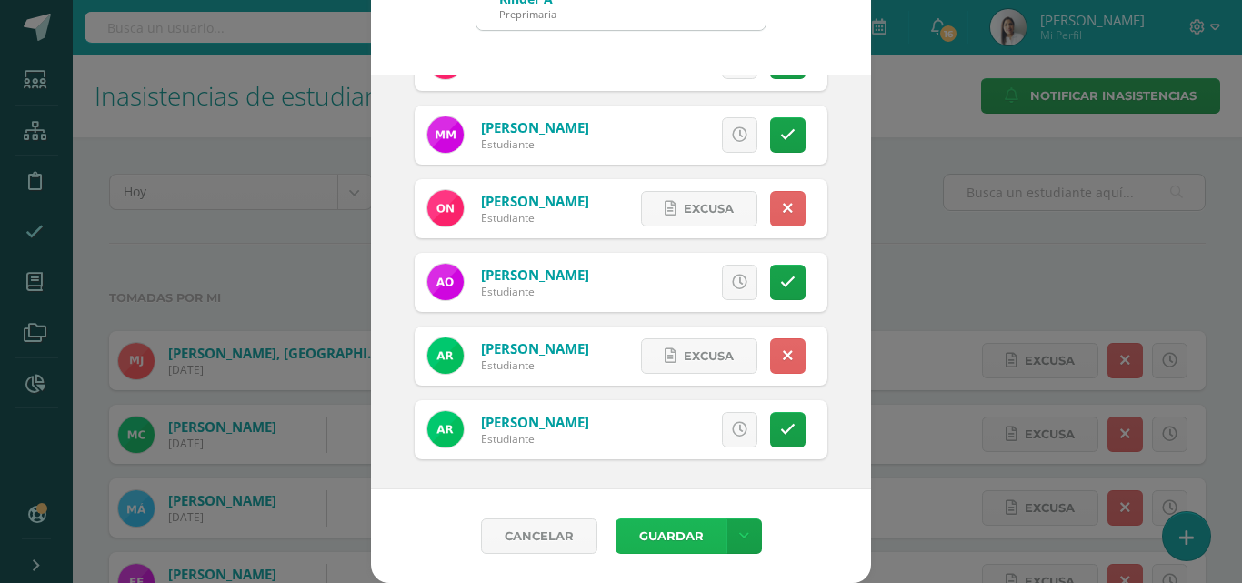
click at [655, 531] on button "Guardar" at bounding box center [671, 535] width 111 height 35
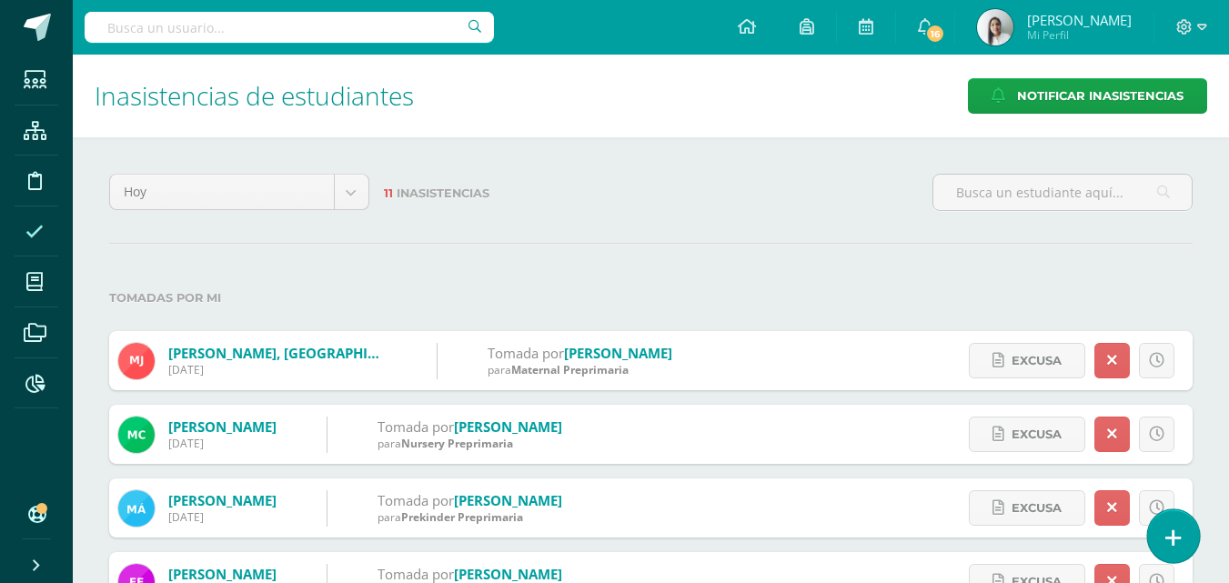
click at [1174, 537] on icon at bounding box center [1173, 537] width 16 height 21
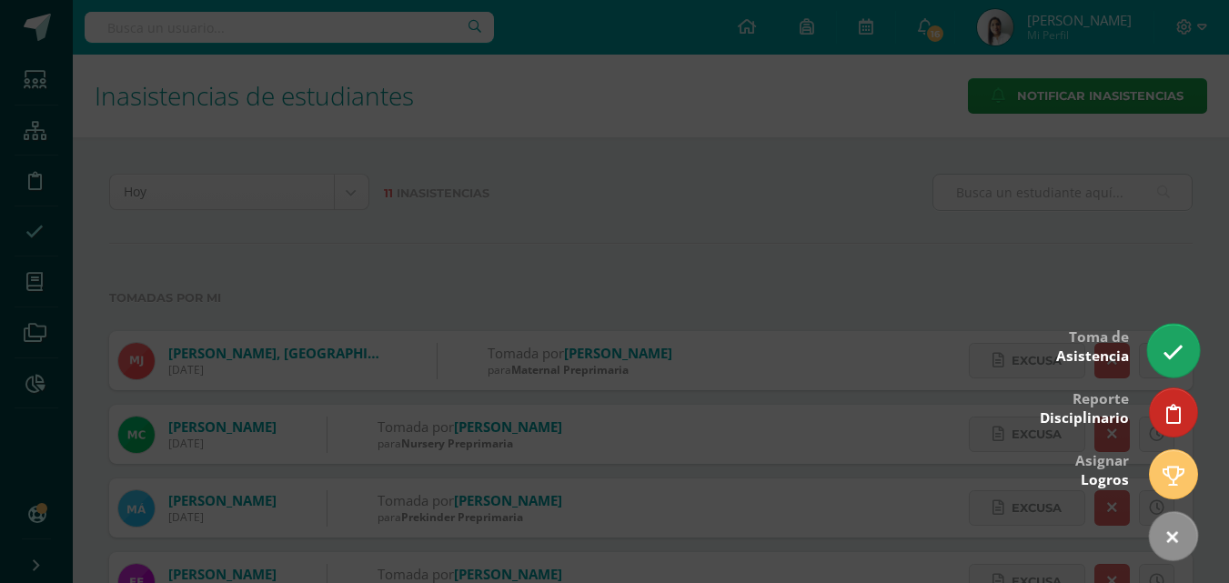
click at [1179, 358] on icon at bounding box center [1172, 352] width 21 height 21
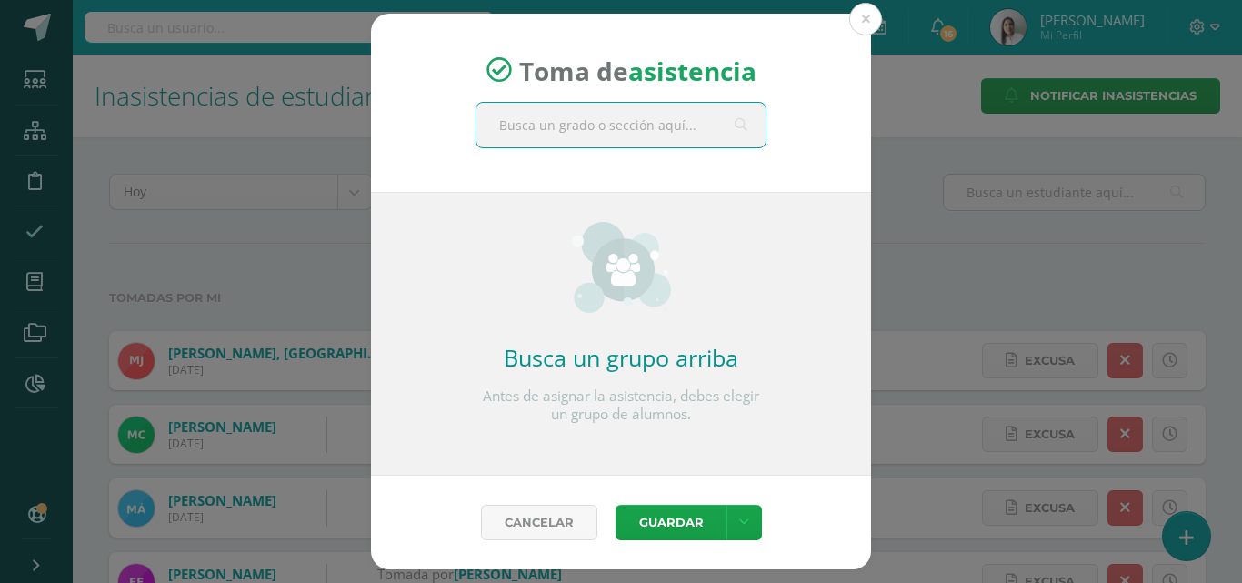
click at [635, 131] on input "text" at bounding box center [621, 125] width 289 height 45
type input "kinder b"
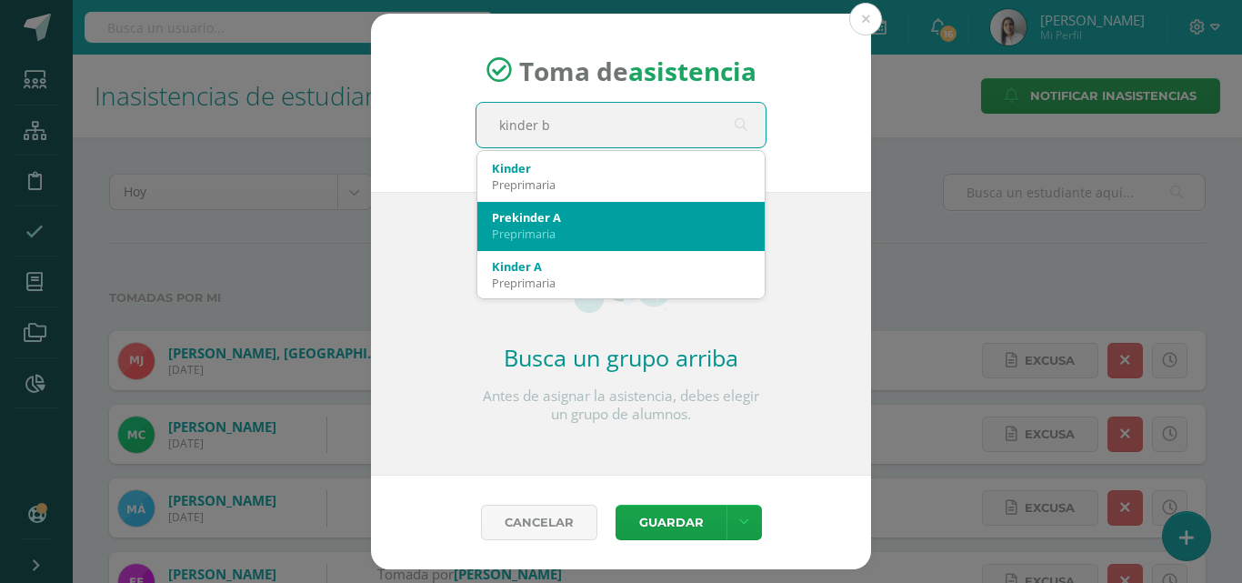
scroll to position [91, 0]
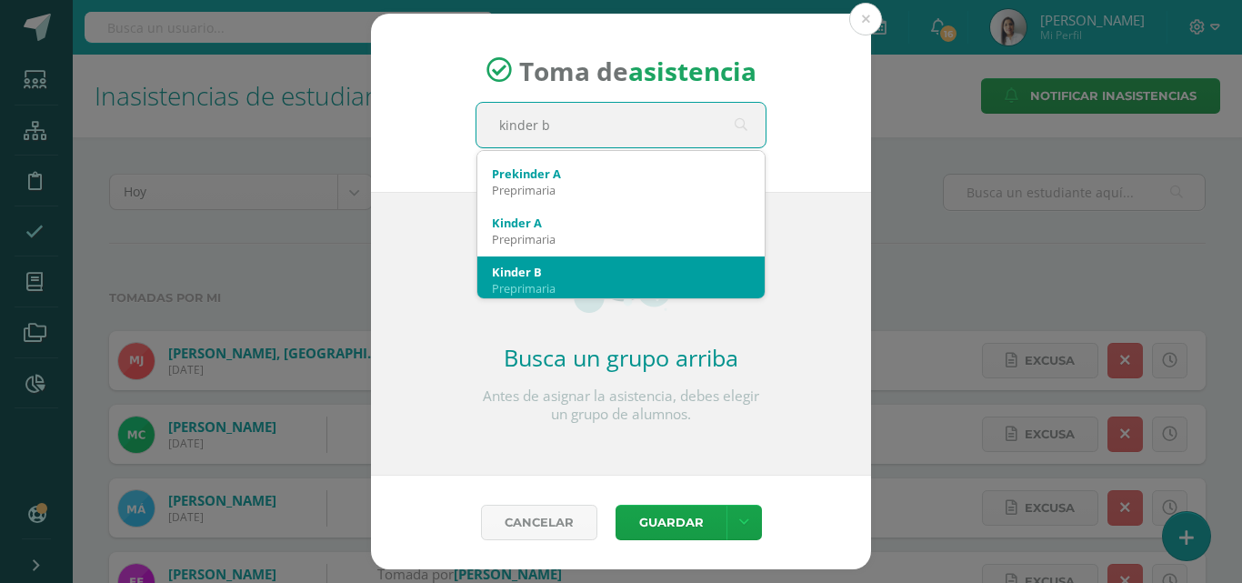
click at [557, 270] on div "Kinder B" at bounding box center [621, 272] width 258 height 16
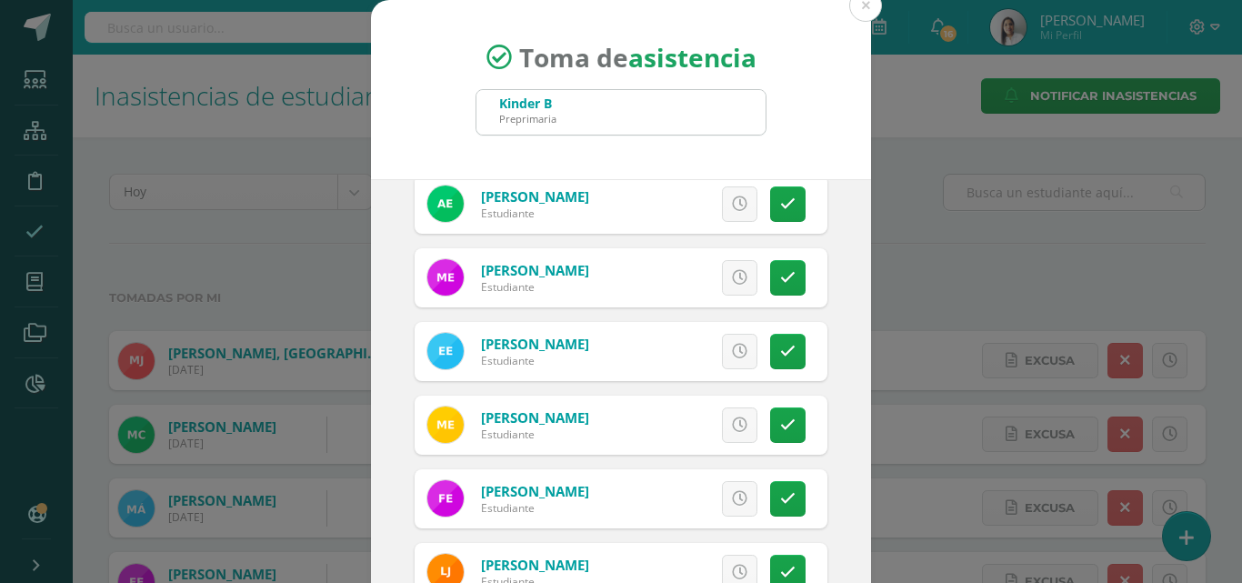
scroll to position [546, 0]
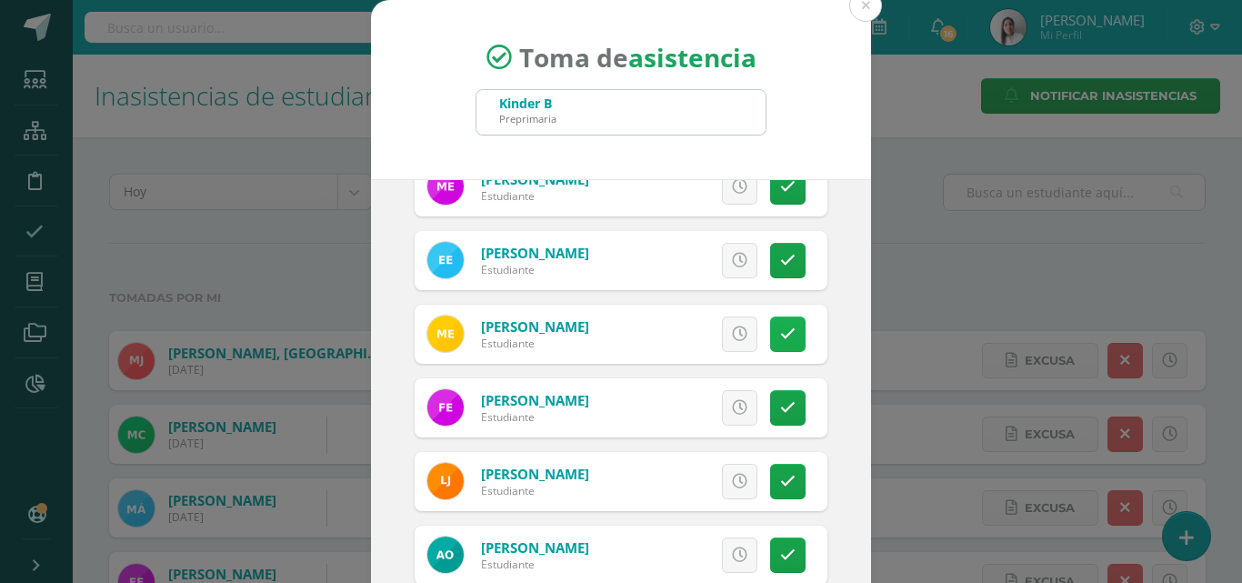
click at [780, 329] on icon at bounding box center [787, 333] width 15 height 15
click at [780, 477] on icon at bounding box center [787, 481] width 15 height 15
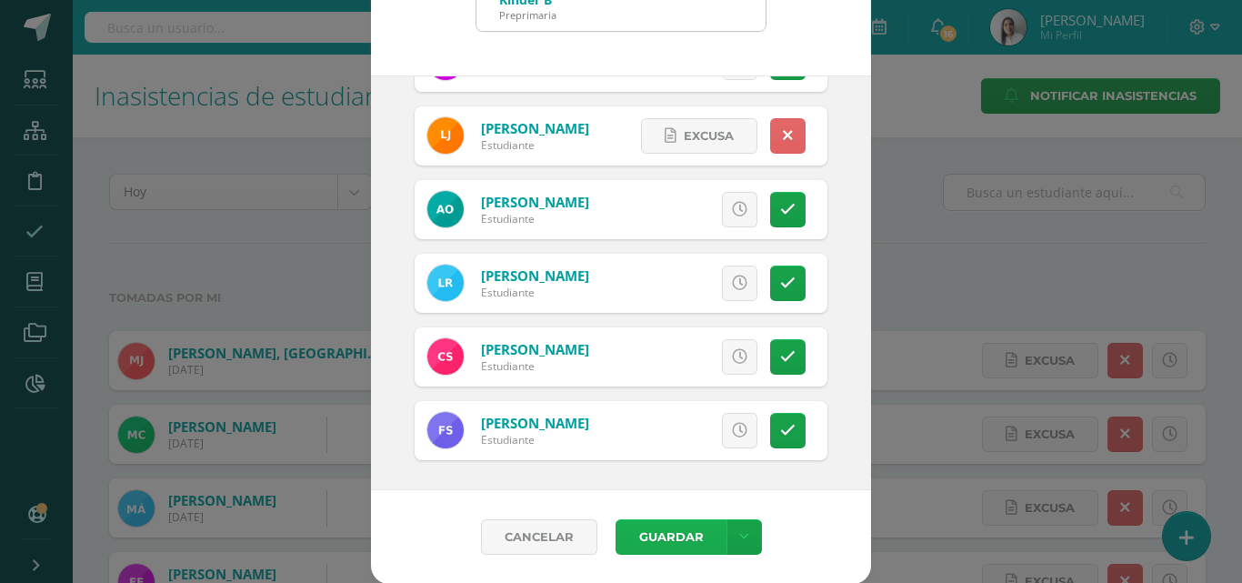
scroll to position [105, 0]
click at [649, 530] on button "Guardar" at bounding box center [671, 535] width 111 height 35
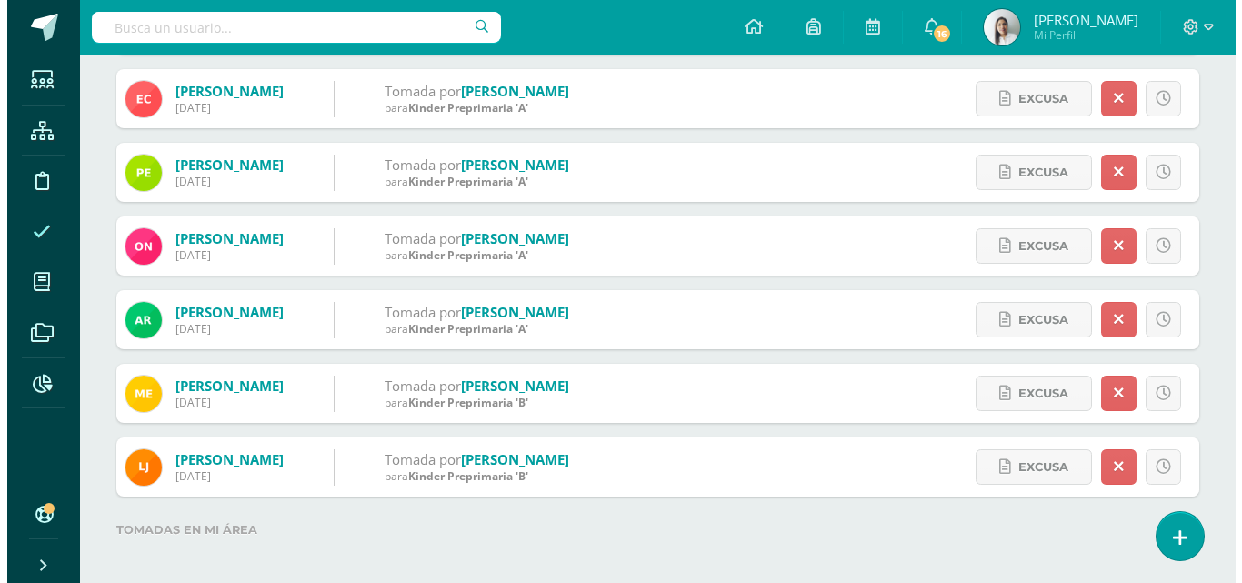
scroll to position [339, 0]
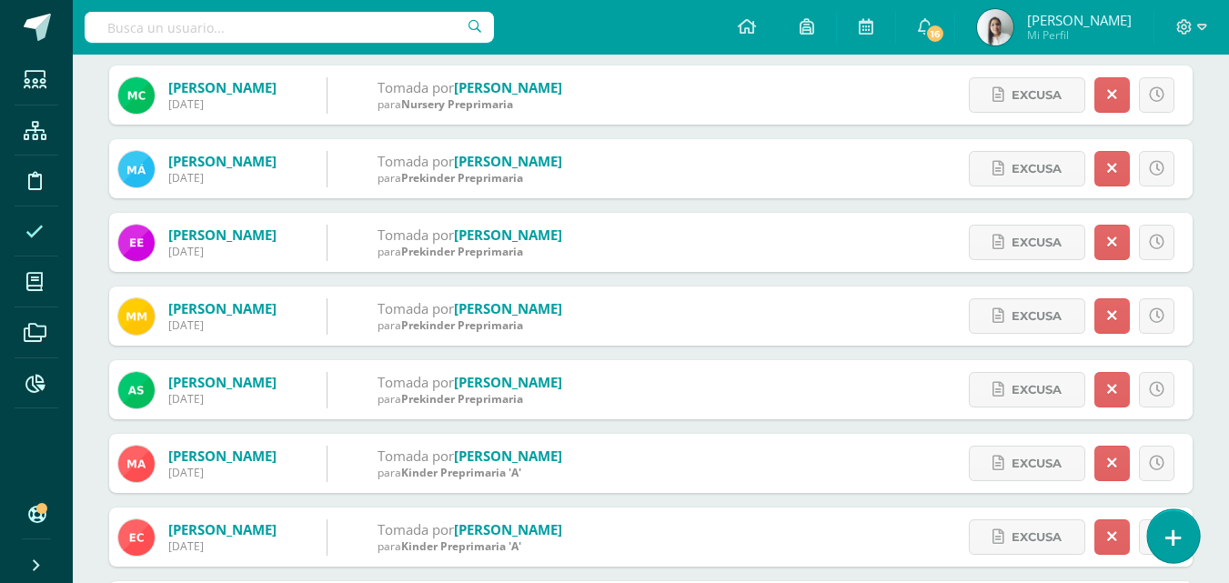
click at [1160, 537] on link at bounding box center [1173, 535] width 52 height 53
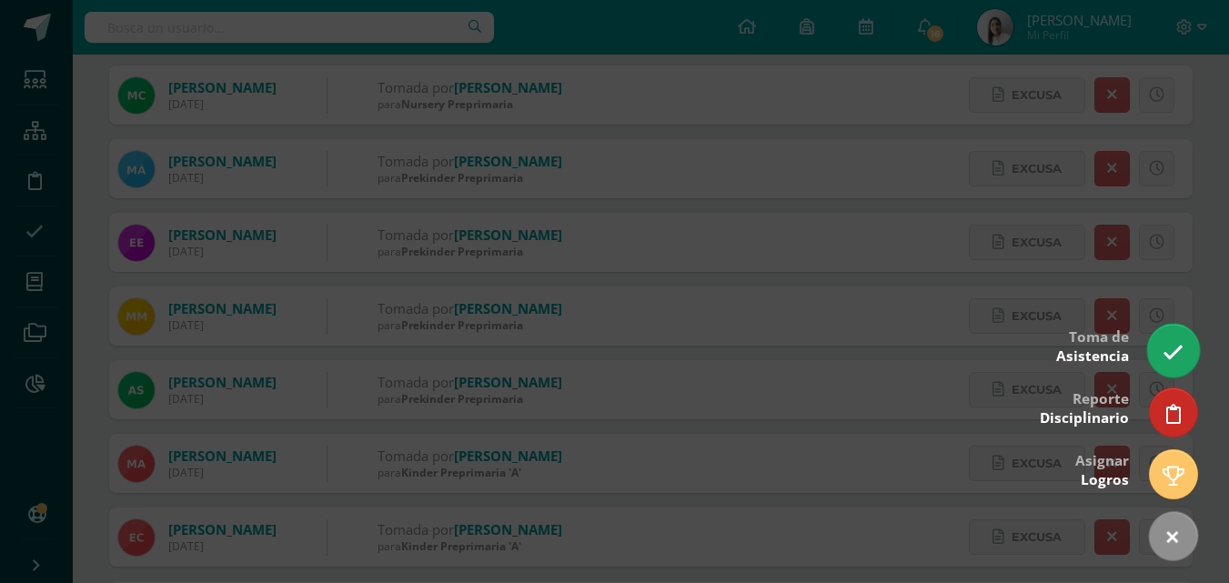
click at [1185, 357] on link at bounding box center [1173, 350] width 52 height 53
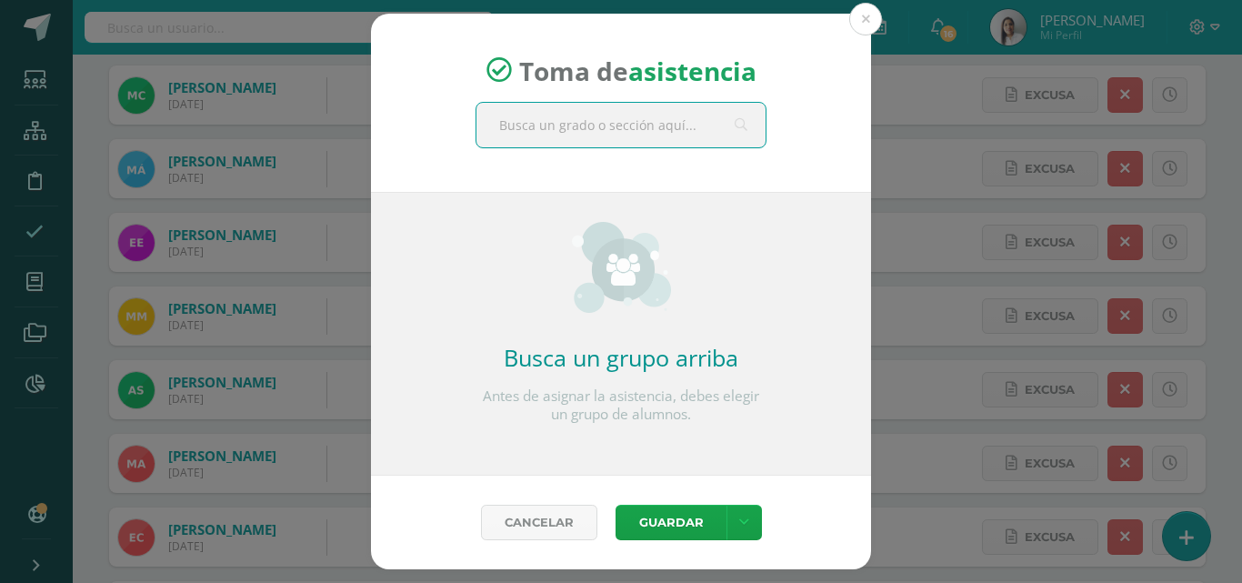
click at [639, 126] on input "text" at bounding box center [621, 125] width 289 height 45
type input "prepa a"
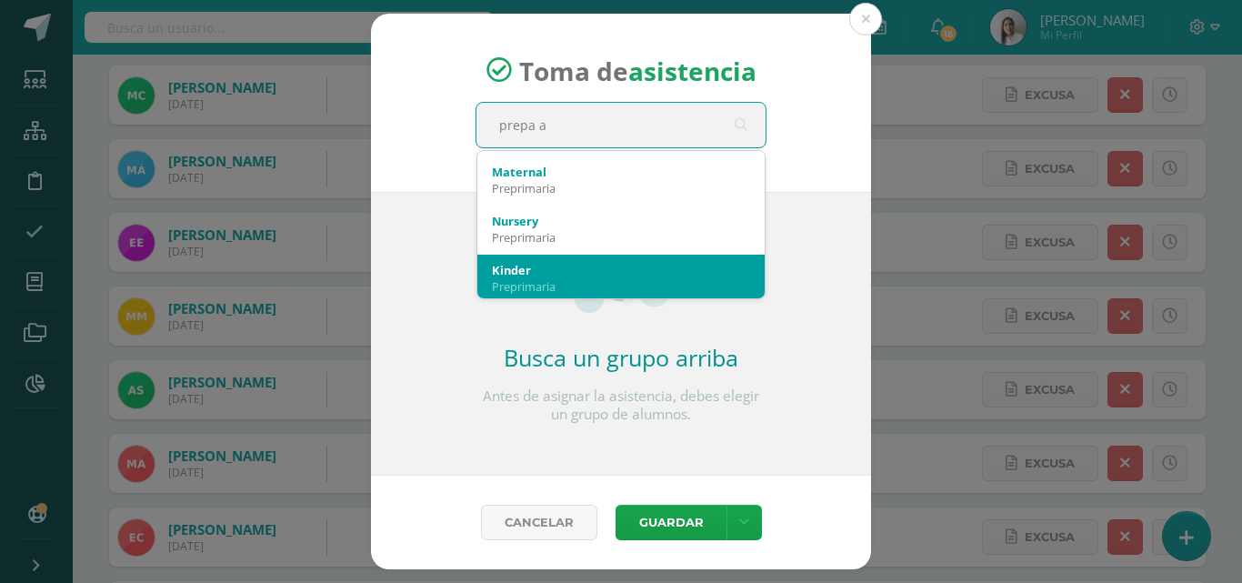
scroll to position [182, 0]
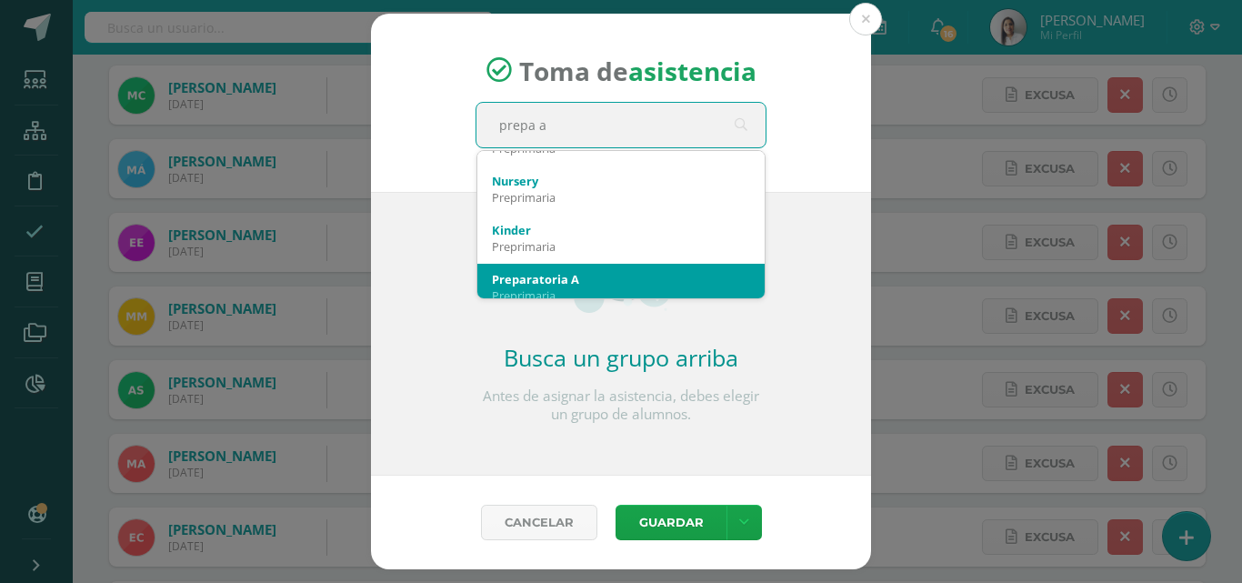
click at [606, 273] on div "Preparatoria A" at bounding box center [621, 279] width 258 height 16
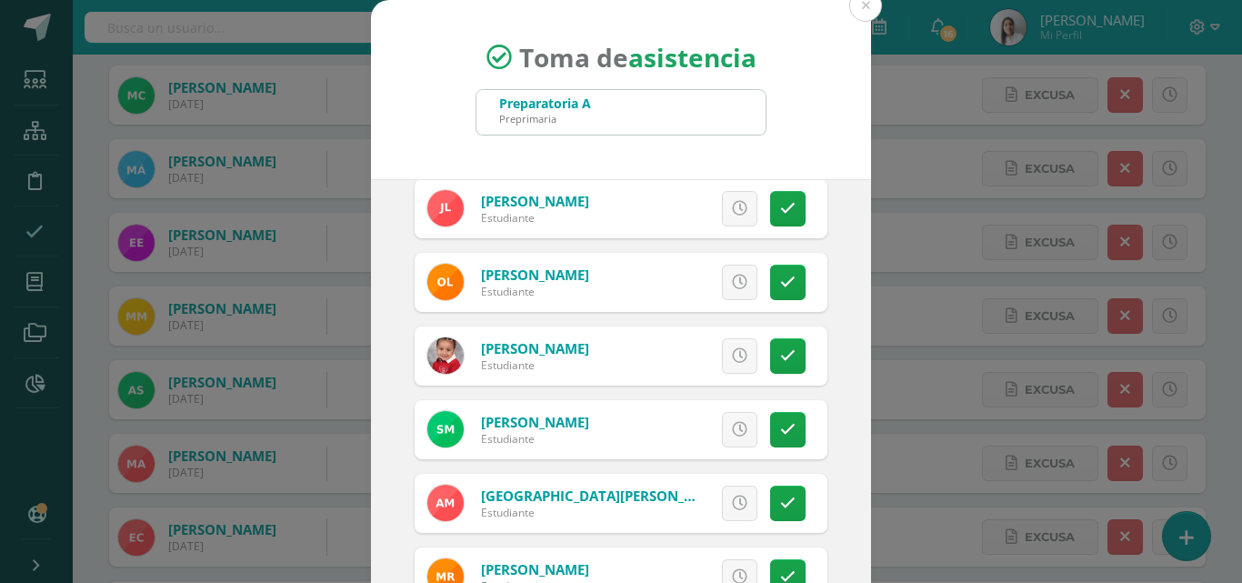
scroll to position [546, 0]
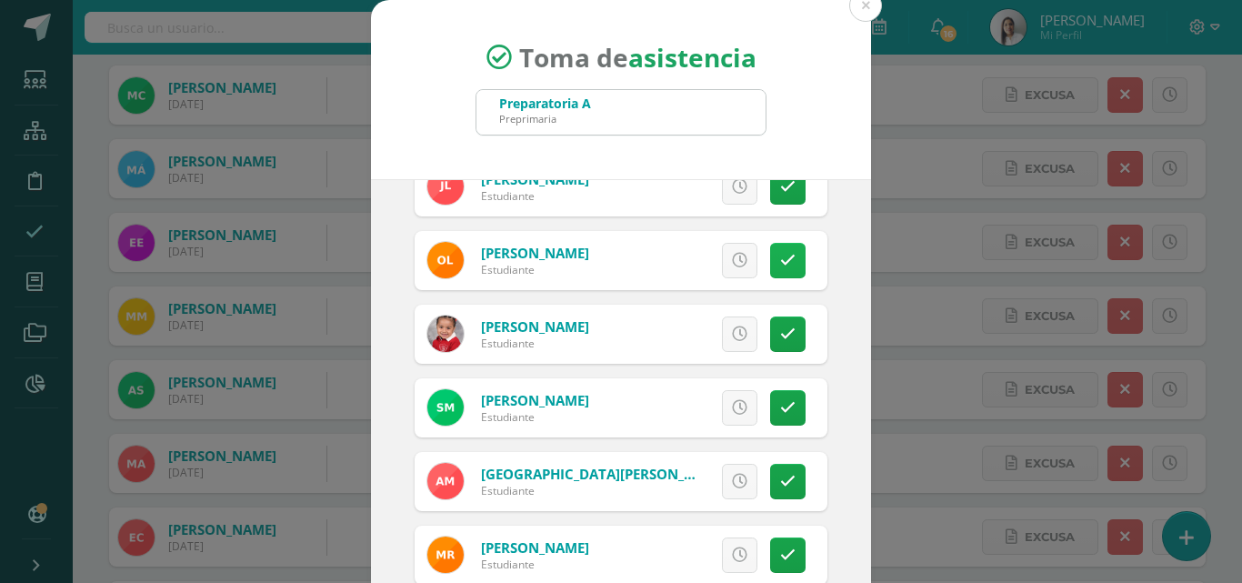
click at [780, 259] on icon at bounding box center [787, 260] width 15 height 15
click at [780, 411] on icon at bounding box center [787, 407] width 15 height 15
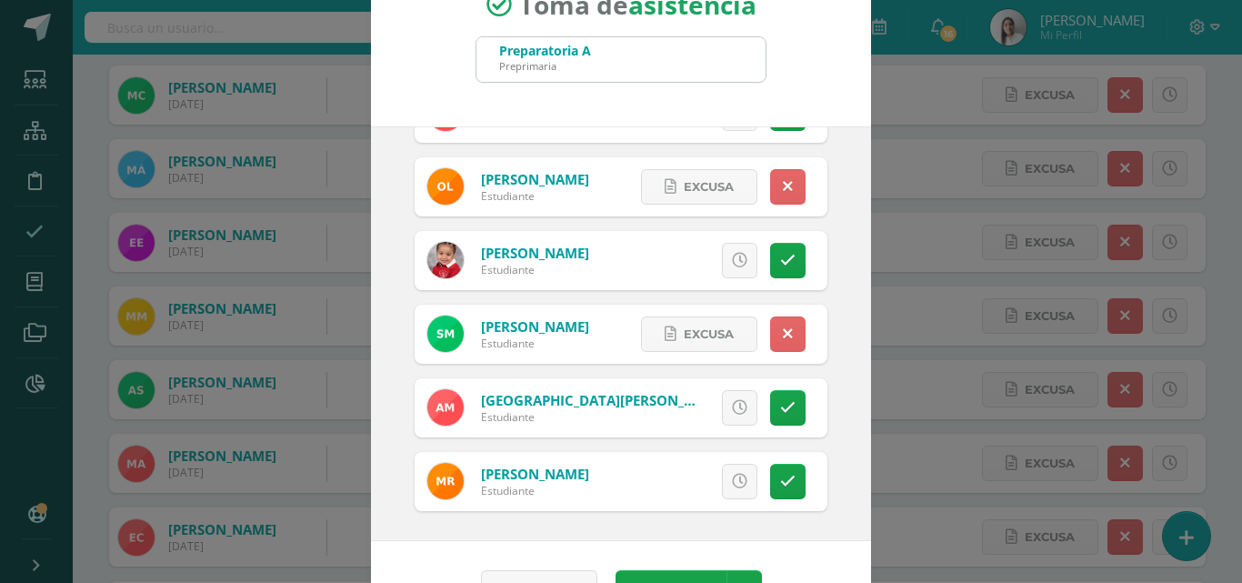
scroll to position [105, 0]
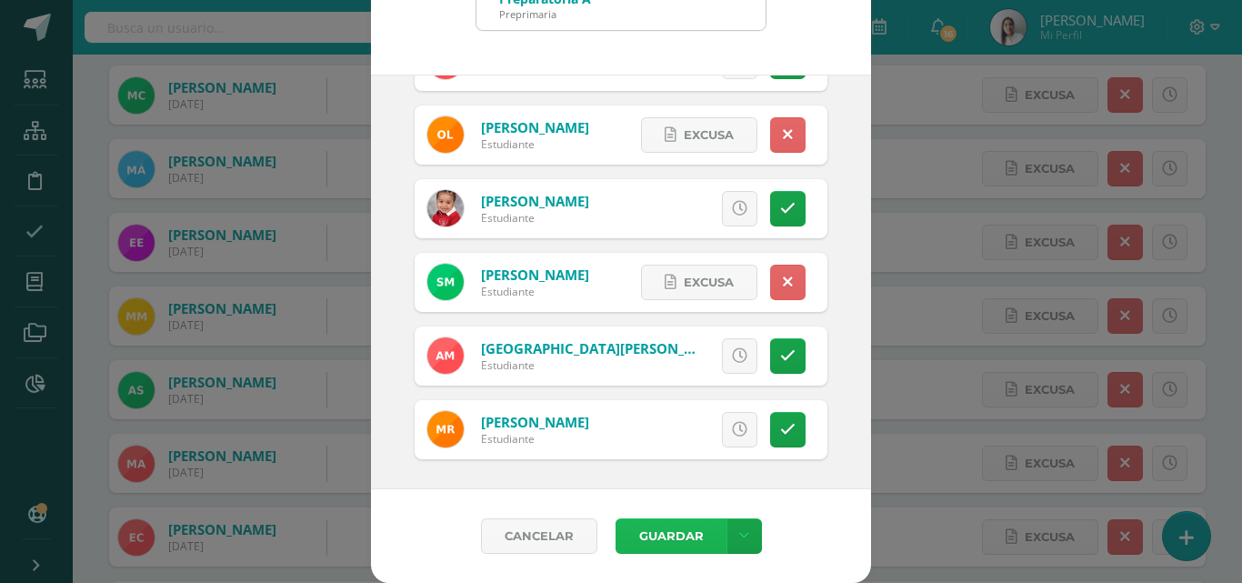
click at [658, 529] on button "Guardar" at bounding box center [671, 535] width 111 height 35
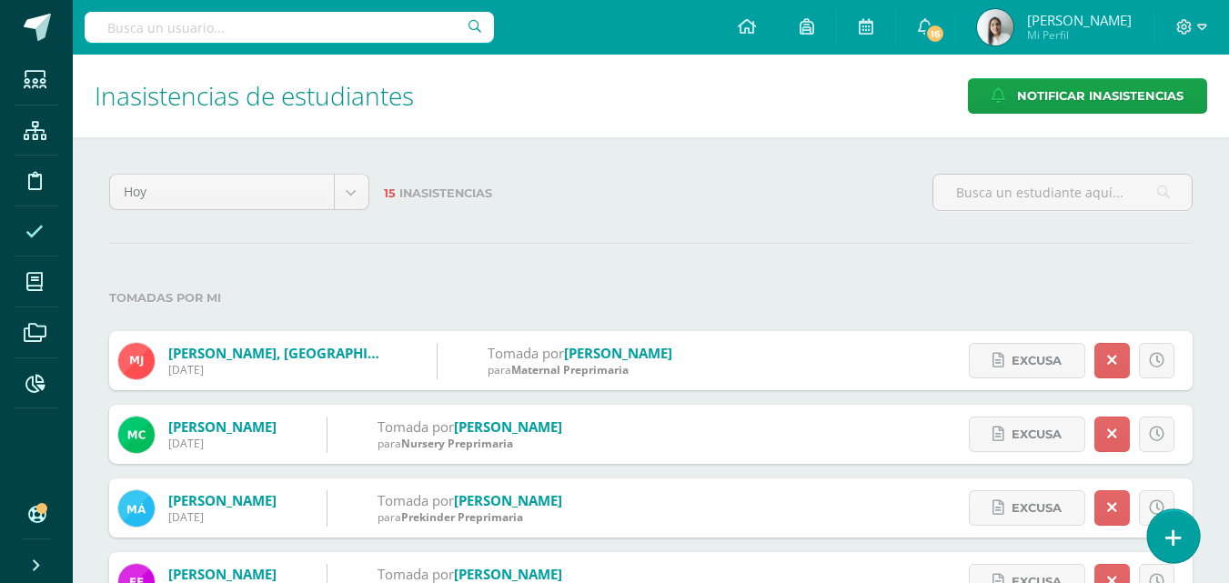
click at [1160, 535] on link at bounding box center [1173, 535] width 52 height 53
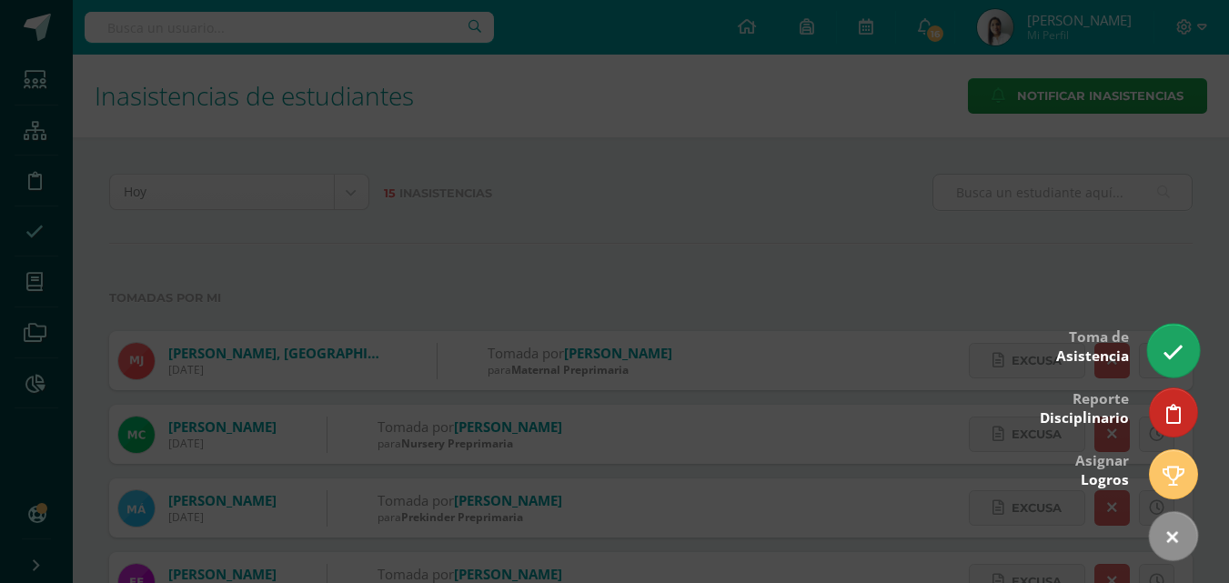
click at [1178, 341] on link at bounding box center [1173, 350] width 52 height 53
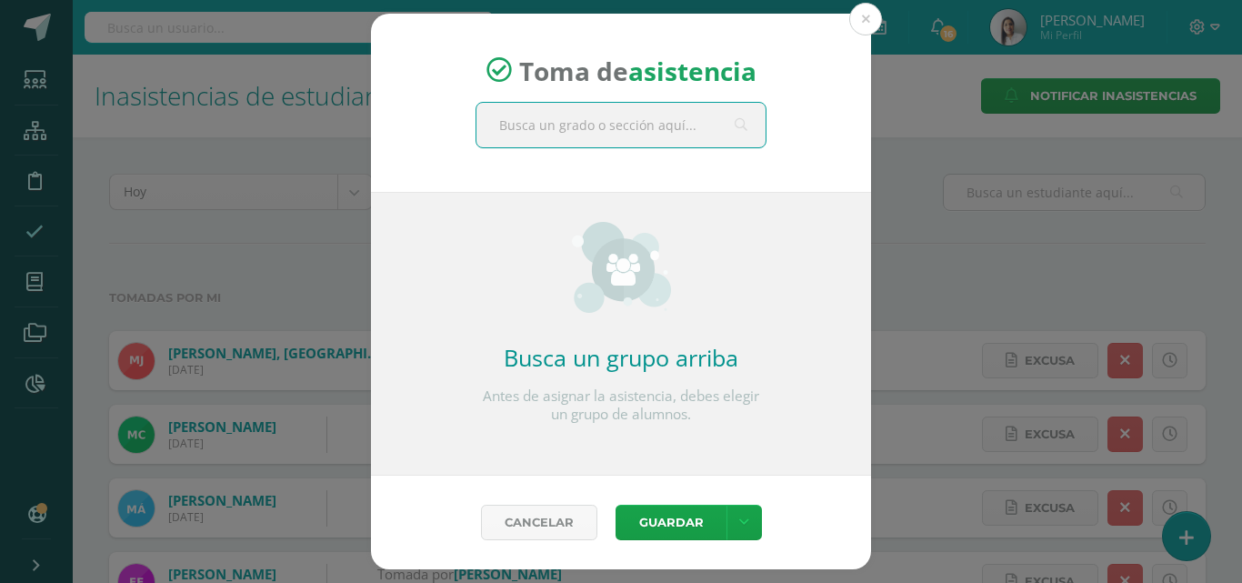
click at [578, 120] on input "text" at bounding box center [621, 125] width 289 height 45
type input "prepa b"
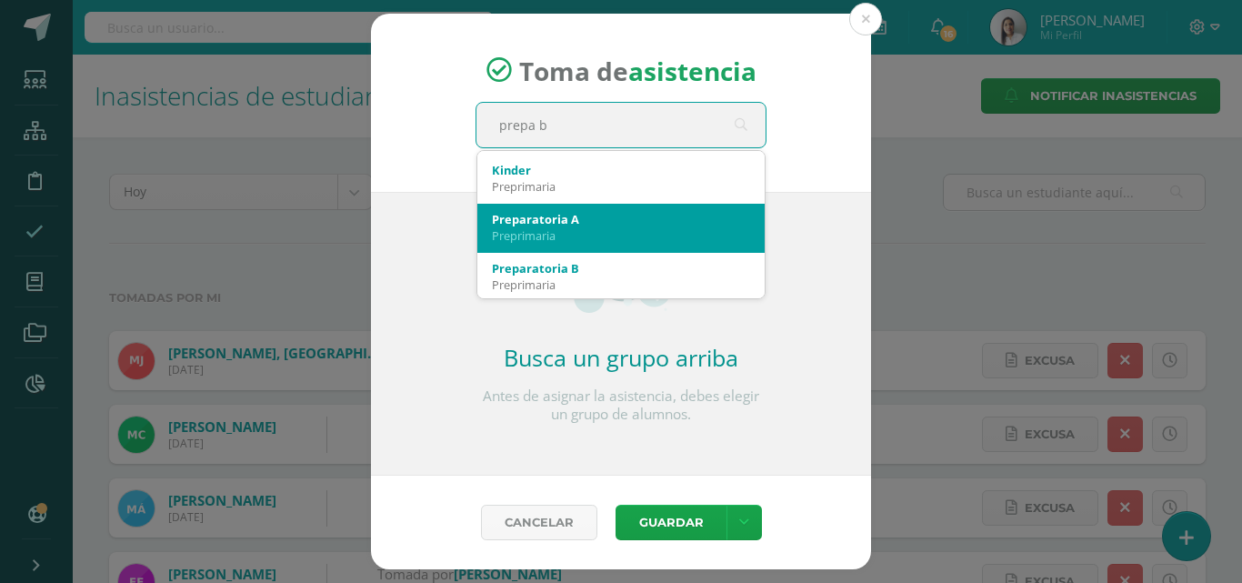
scroll to position [273, 0]
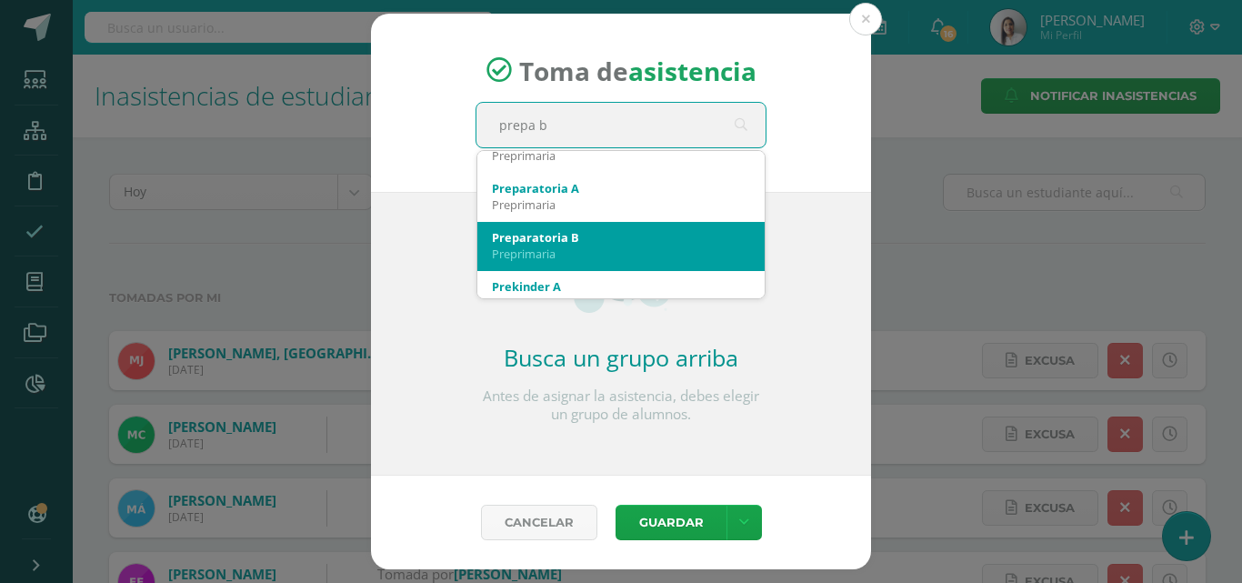
click at [544, 247] on div "Preprimaria" at bounding box center [621, 254] width 258 height 16
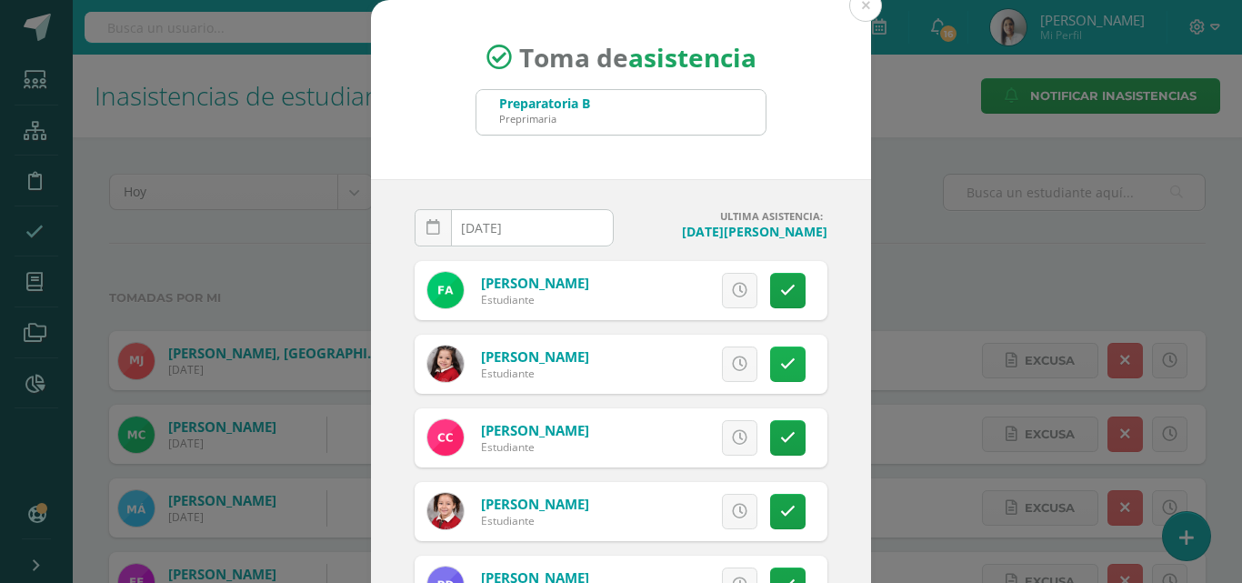
click at [779, 366] on link at bounding box center [787, 364] width 35 height 35
click at [780, 510] on icon at bounding box center [787, 511] width 15 height 15
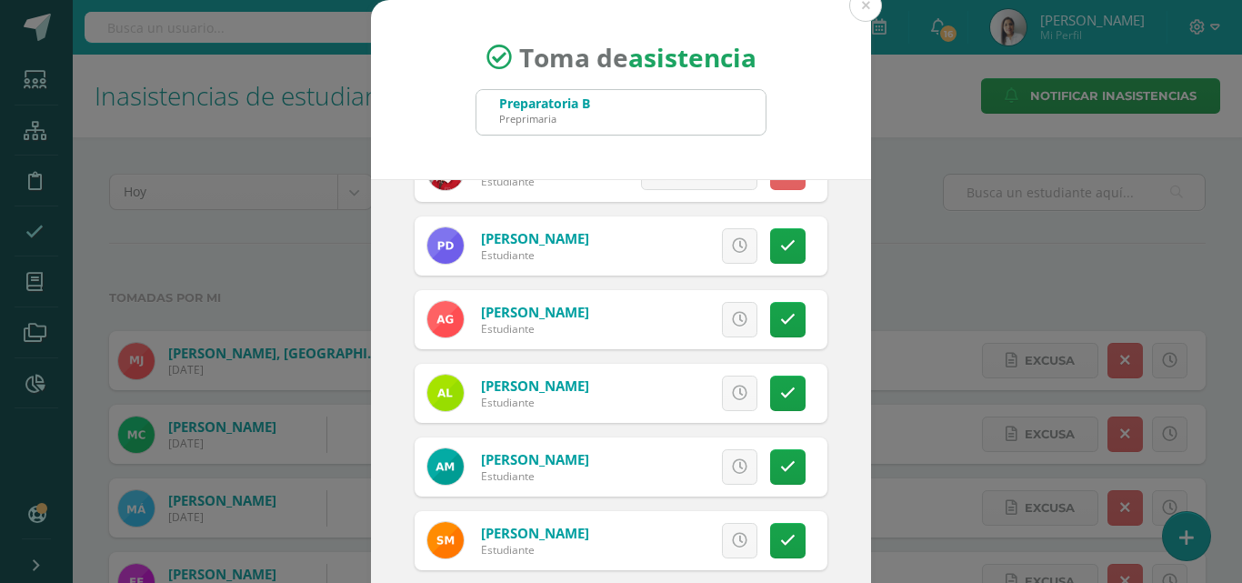
scroll to position [364, 0]
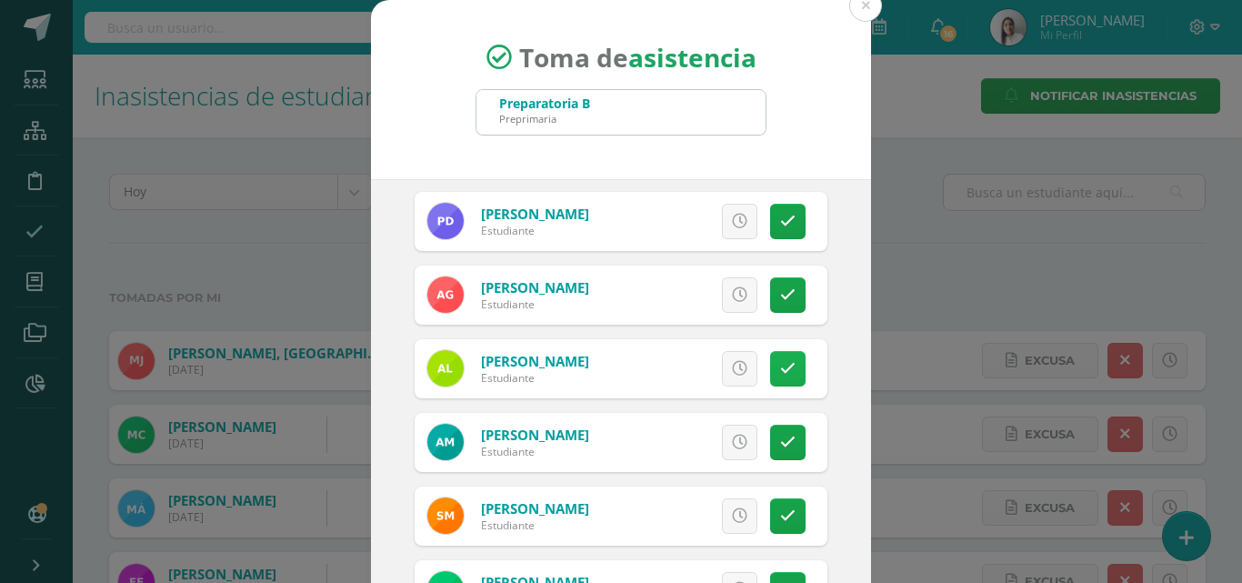
click at [780, 364] on icon at bounding box center [787, 368] width 15 height 15
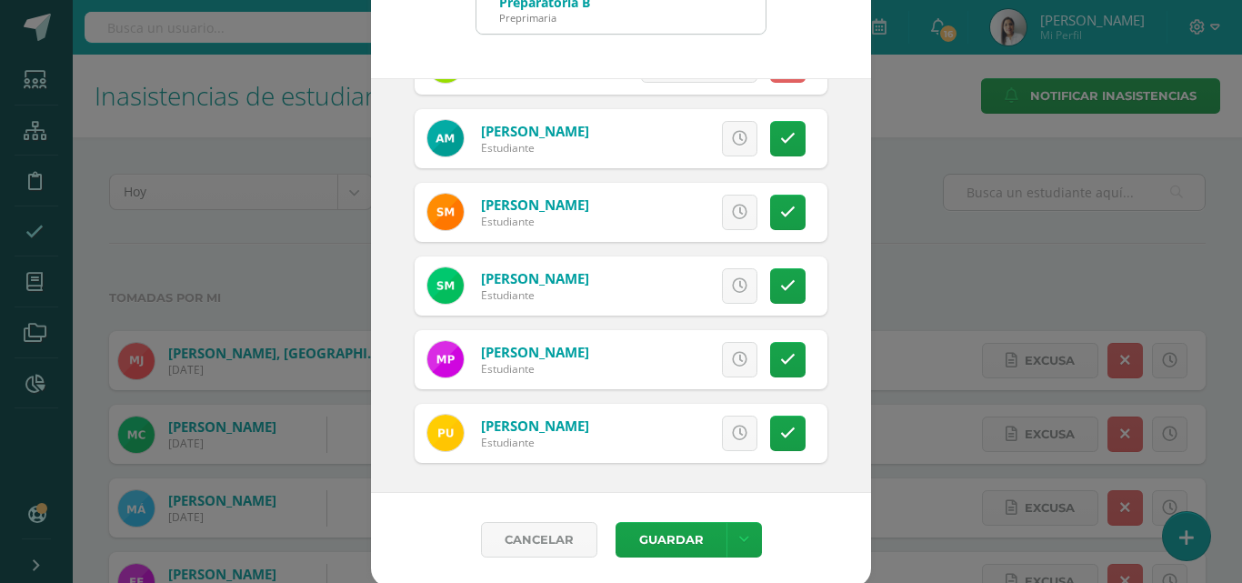
scroll to position [105, 0]
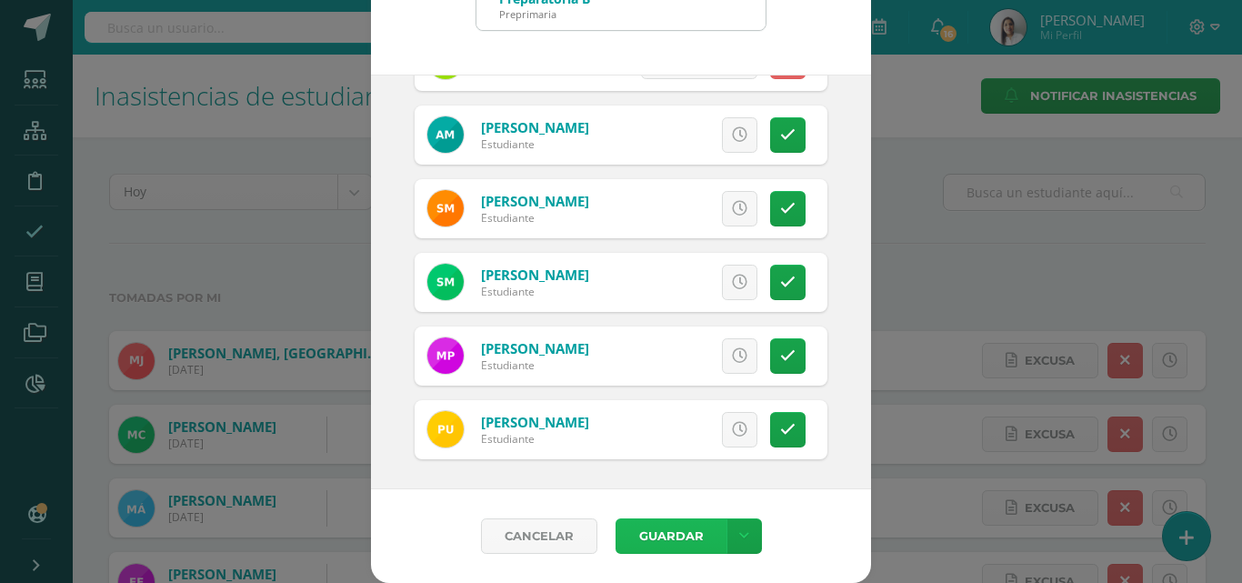
click at [661, 527] on button "Guardar" at bounding box center [671, 535] width 111 height 35
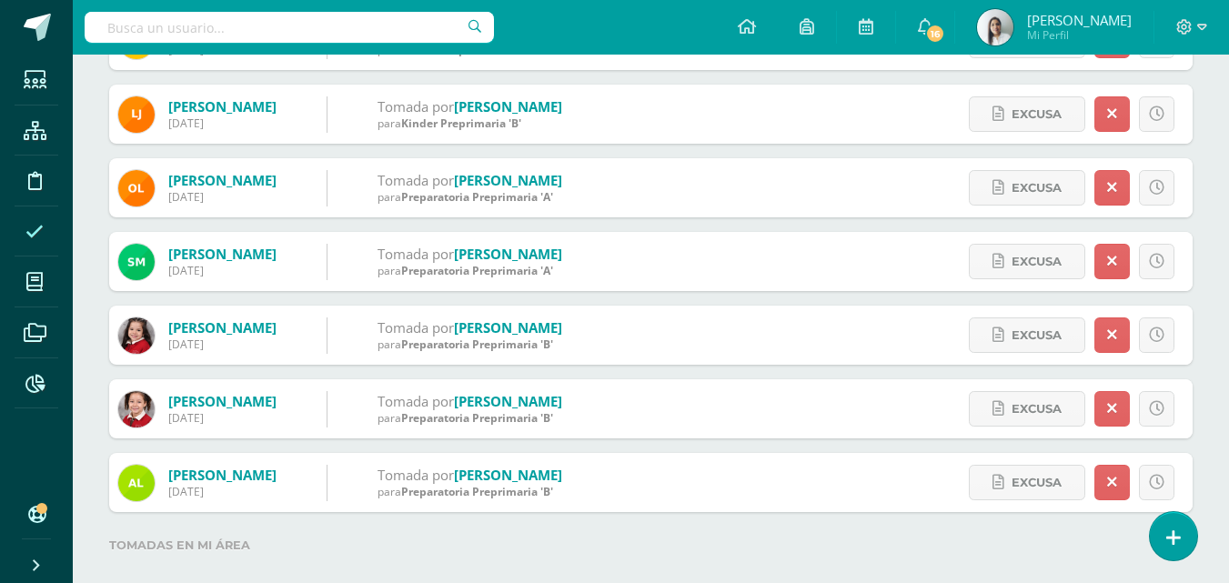
scroll to position [1162, 0]
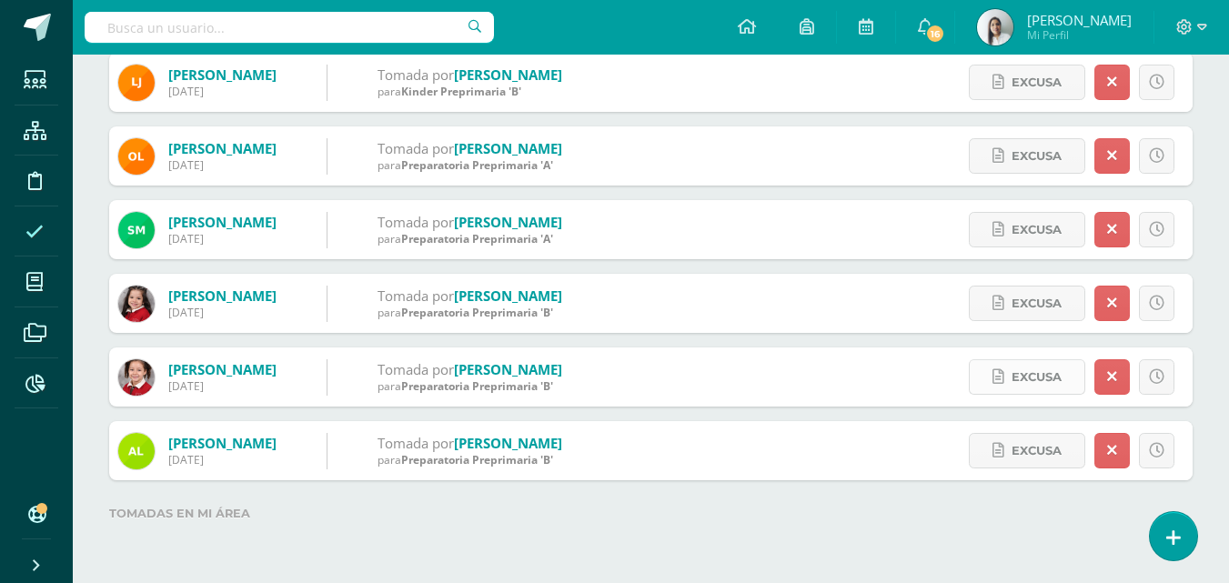
click at [1040, 381] on span "Excusa" at bounding box center [1036, 377] width 50 height 34
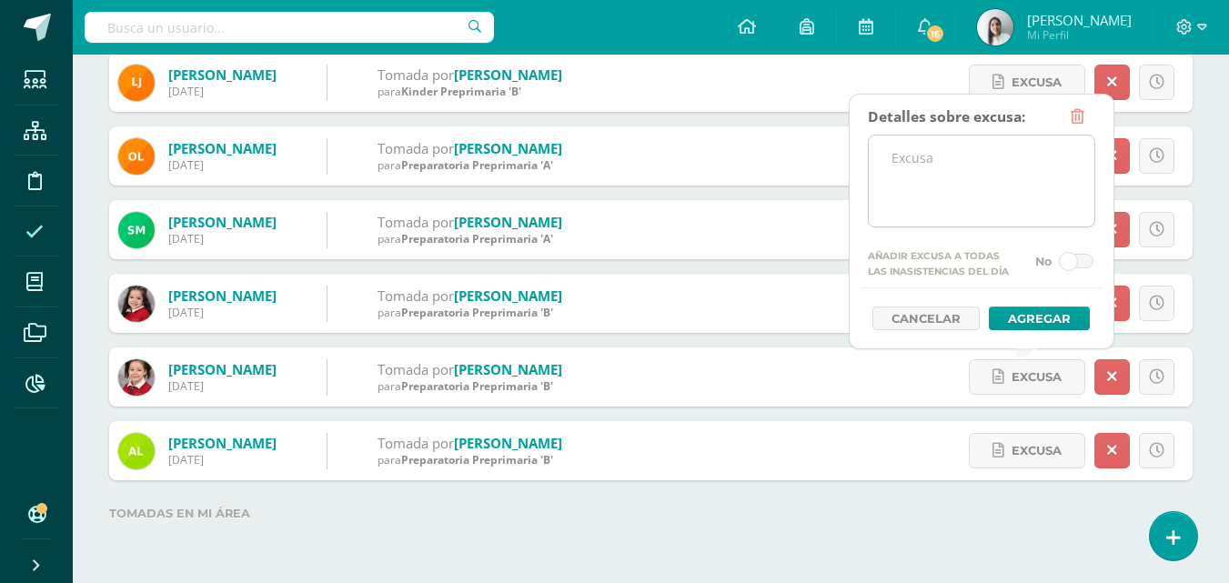
click at [935, 177] on textarea at bounding box center [982, 181] width 226 height 91
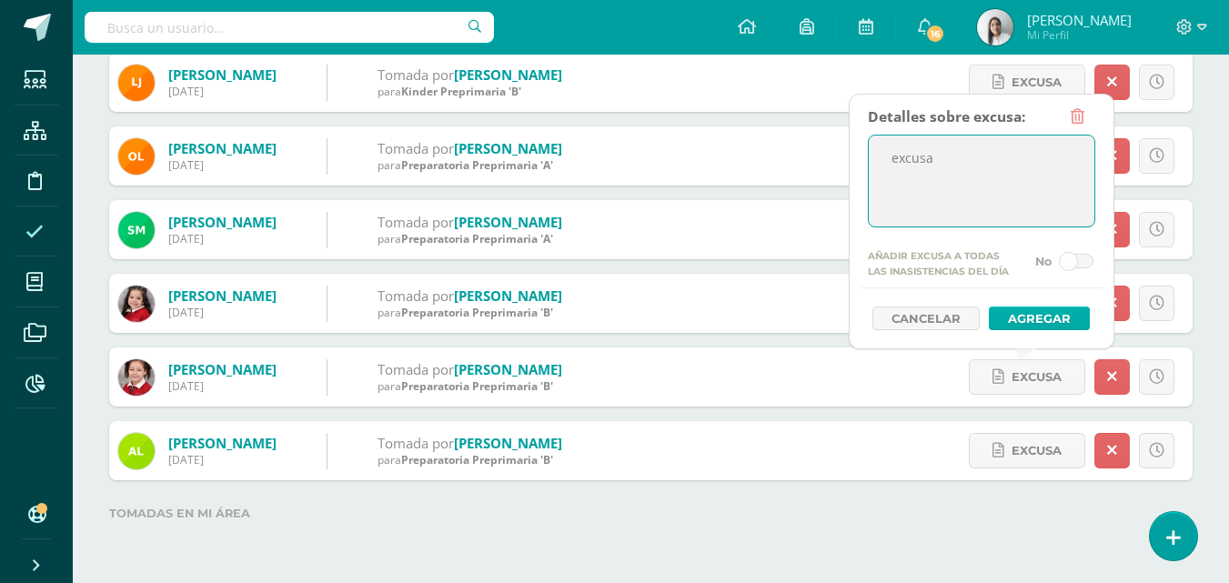
type textarea "excusa"
click at [1027, 314] on button "Agregar" at bounding box center [1039, 318] width 101 height 24
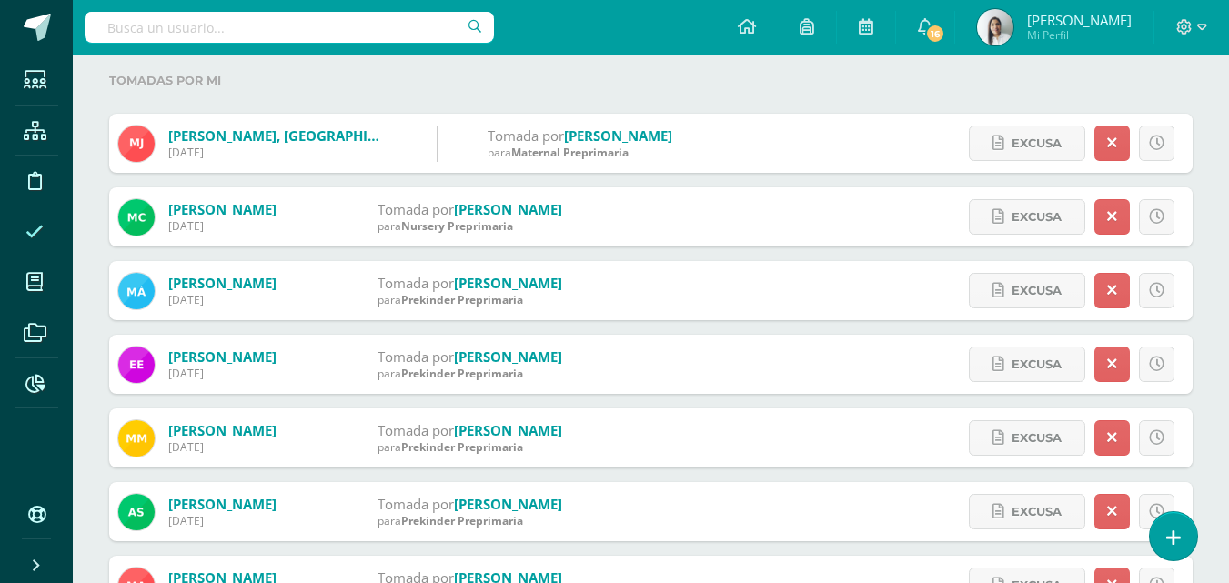
scroll to position [273, 0]
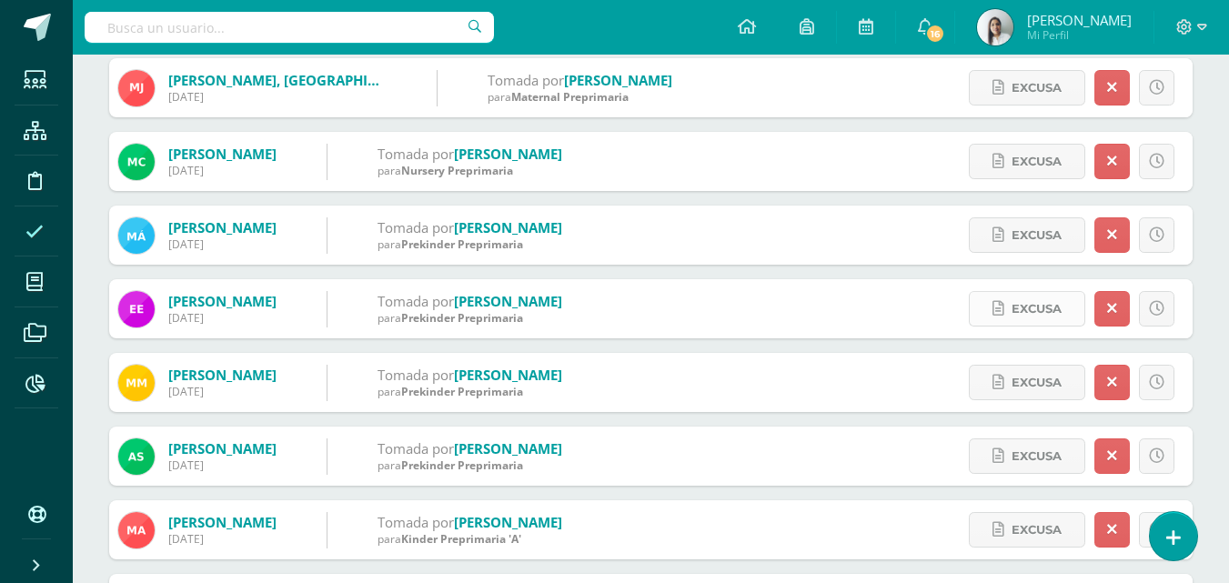
click at [1055, 313] on span "Excusa" at bounding box center [1036, 309] width 50 height 34
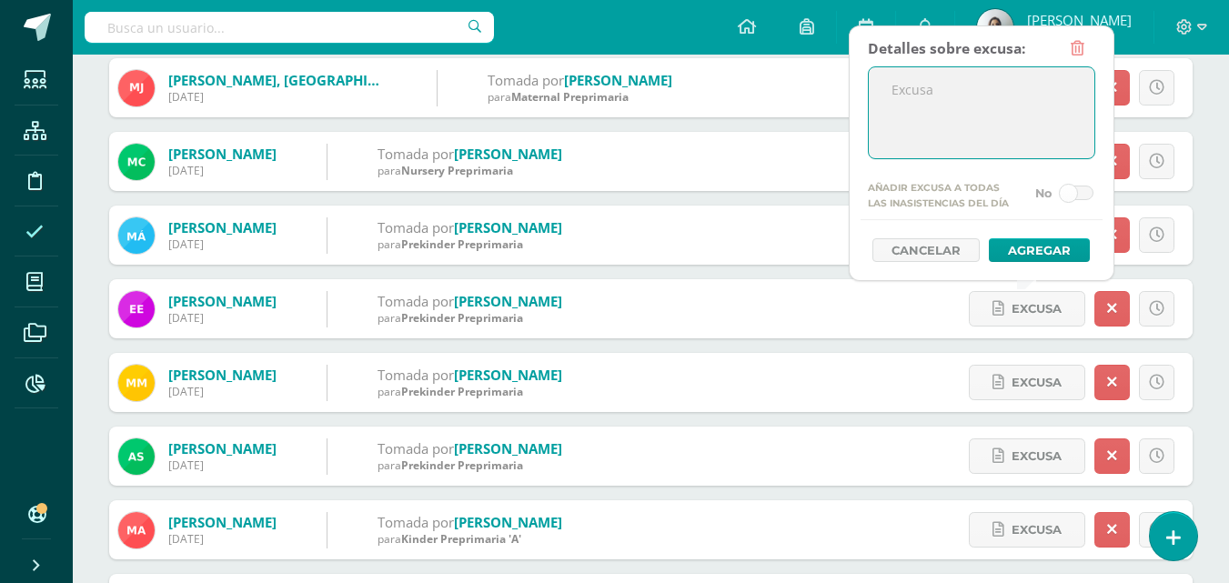
click at [964, 115] on textarea at bounding box center [982, 112] width 226 height 91
type textarea "excusa"
click at [1043, 252] on button "Agregar" at bounding box center [1039, 250] width 101 height 24
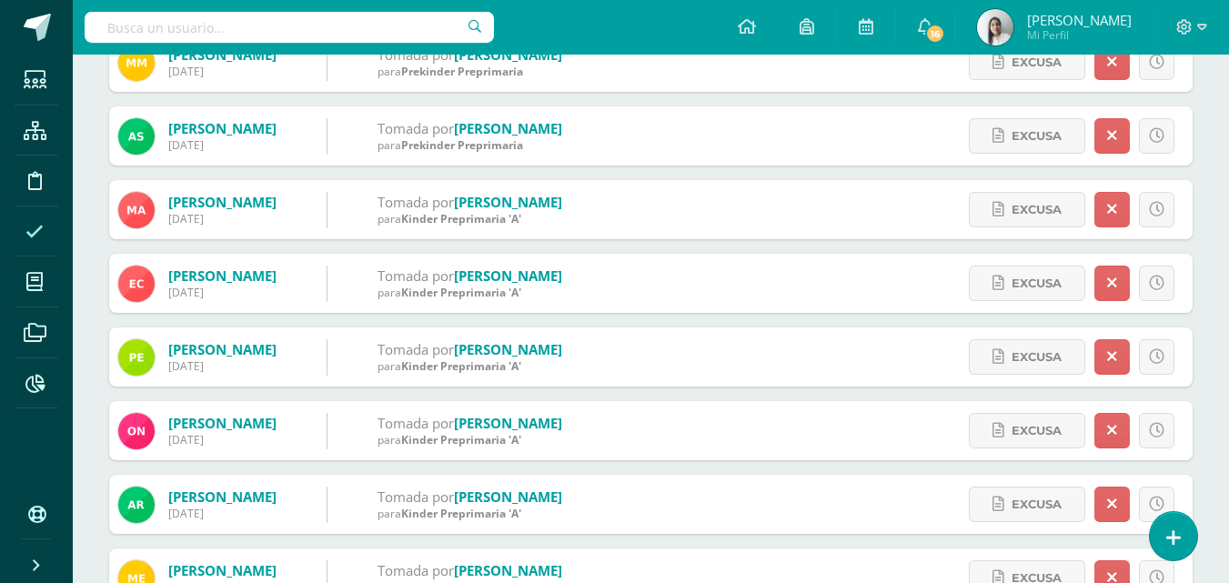
scroll to position [637, 0]
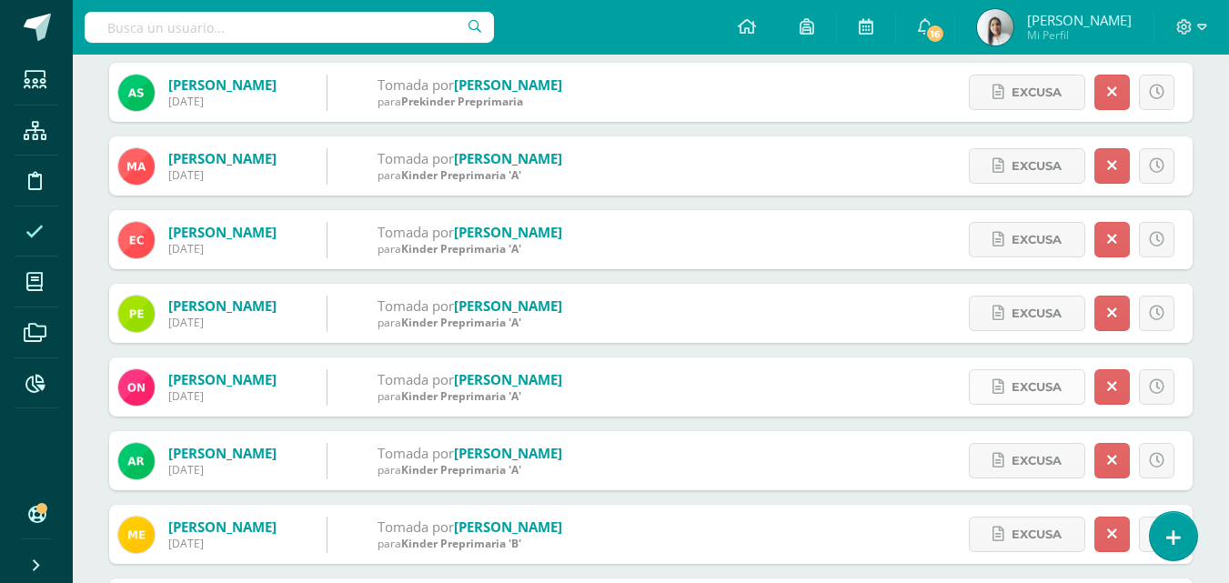
click at [1044, 389] on span "Excusa" at bounding box center [1036, 387] width 50 height 34
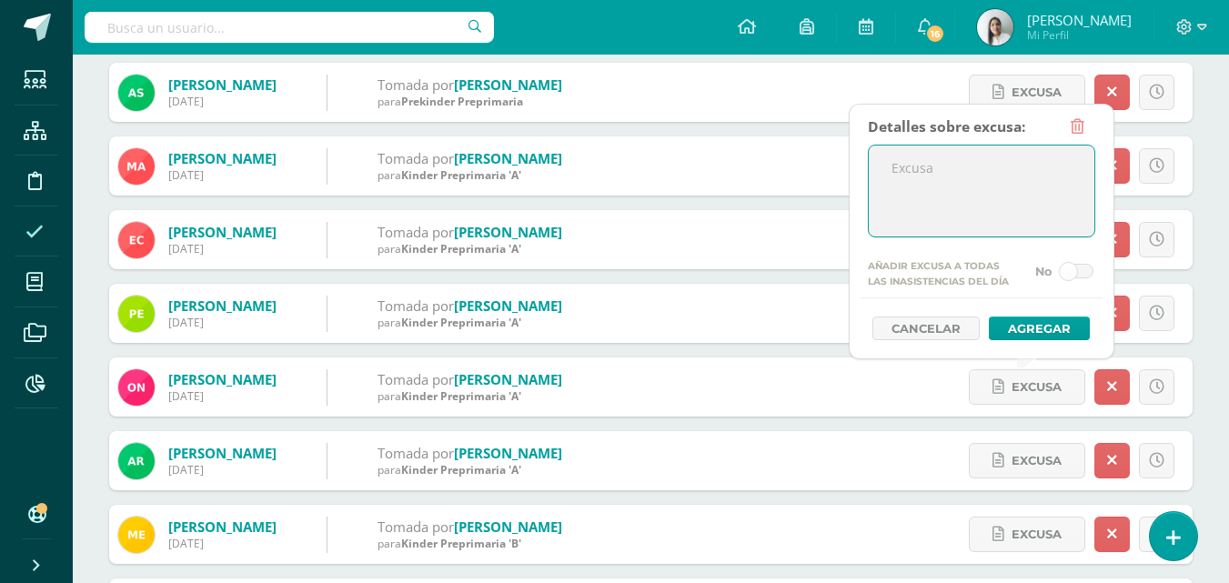
click at [951, 196] on textarea at bounding box center [982, 191] width 226 height 91
type textarea "excusa"
click at [1021, 316] on button "Agregar" at bounding box center [1039, 328] width 101 height 24
click at [1018, 333] on button "Agregar" at bounding box center [1039, 328] width 101 height 24
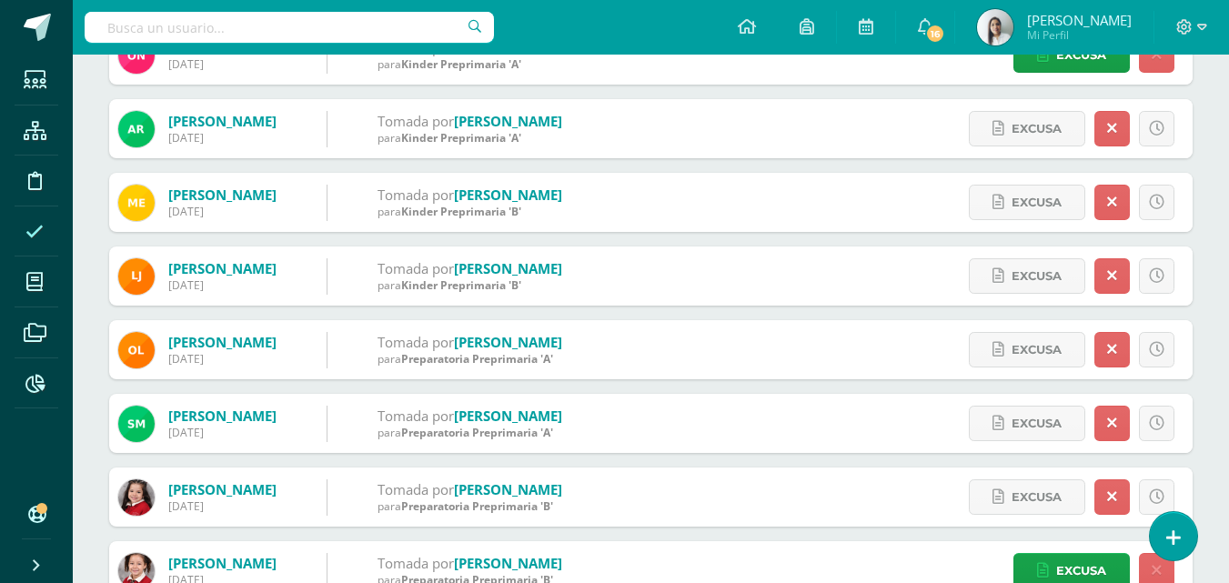
scroll to position [1000, 0]
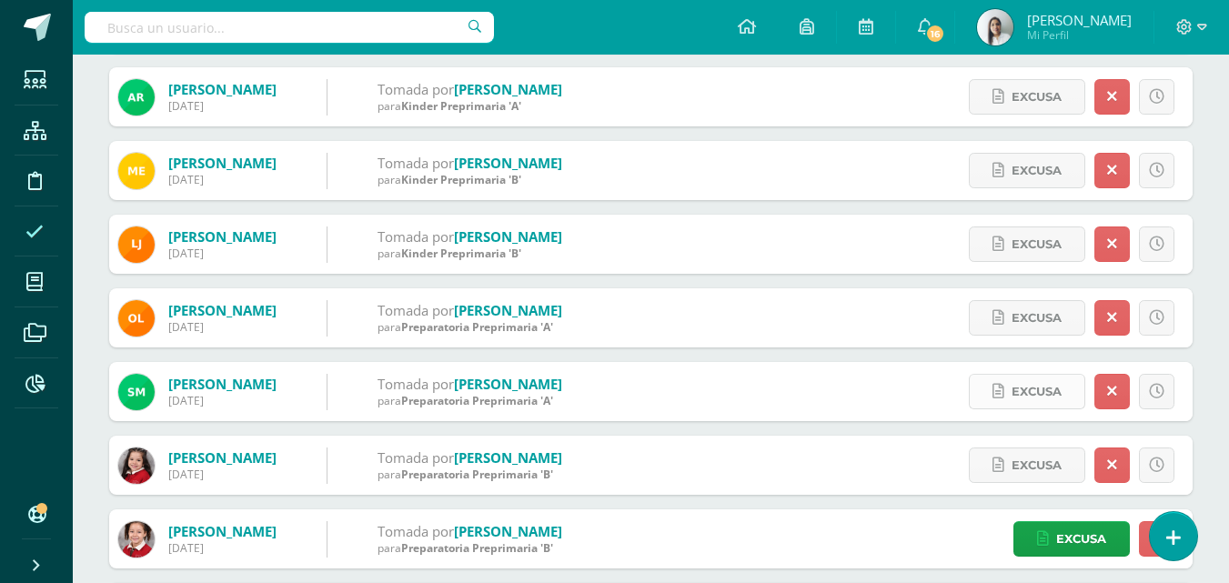
click at [1042, 392] on span "Excusa" at bounding box center [1036, 392] width 50 height 34
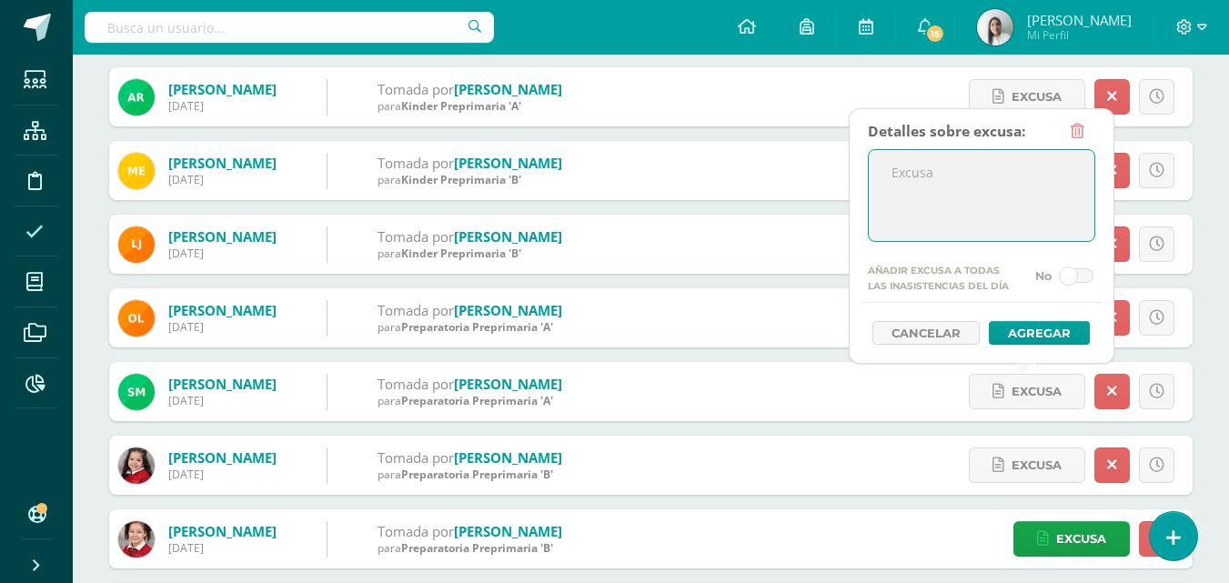
click at [979, 186] on textarea at bounding box center [982, 195] width 226 height 91
type textarea "excusa"
click at [1047, 337] on button "Agregar" at bounding box center [1039, 333] width 101 height 24
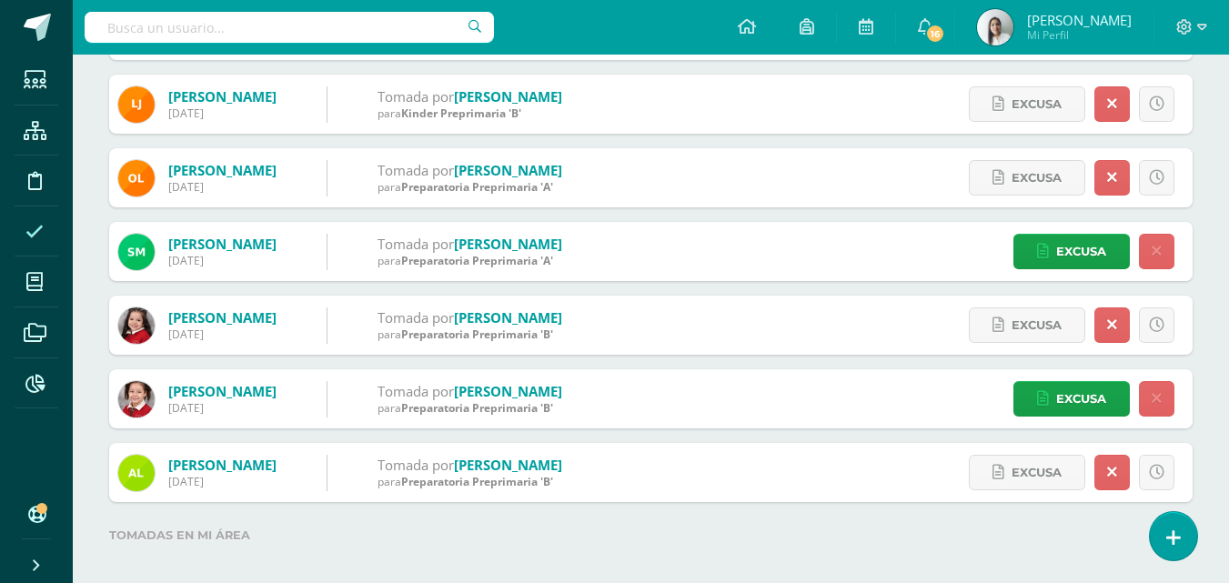
scroll to position [1071, 0]
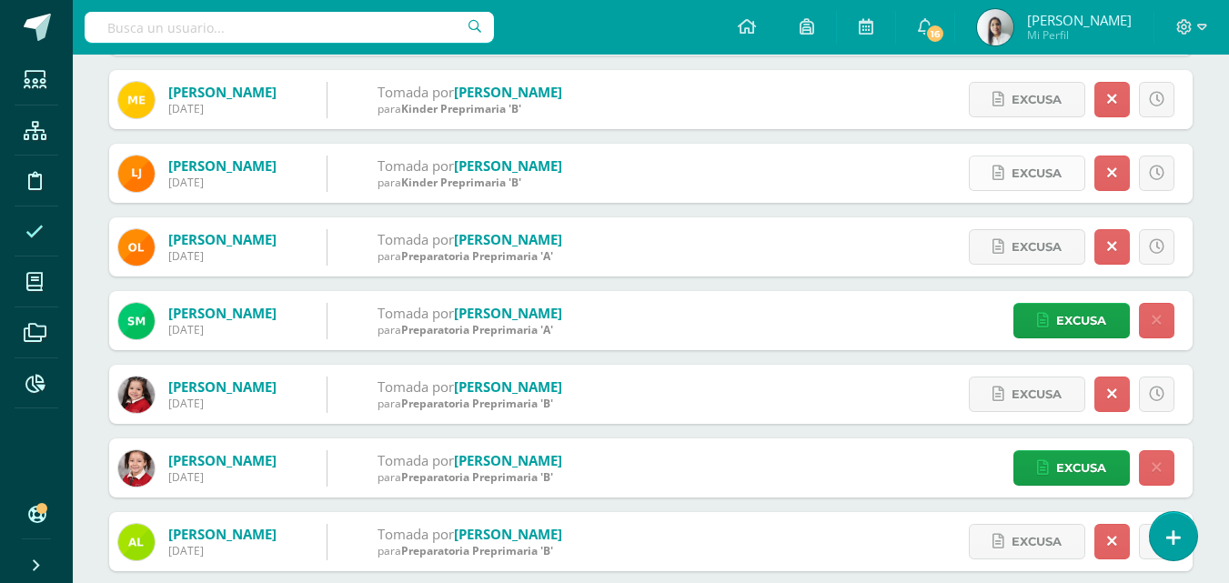
click at [1049, 176] on span "Excusa" at bounding box center [1036, 173] width 50 height 34
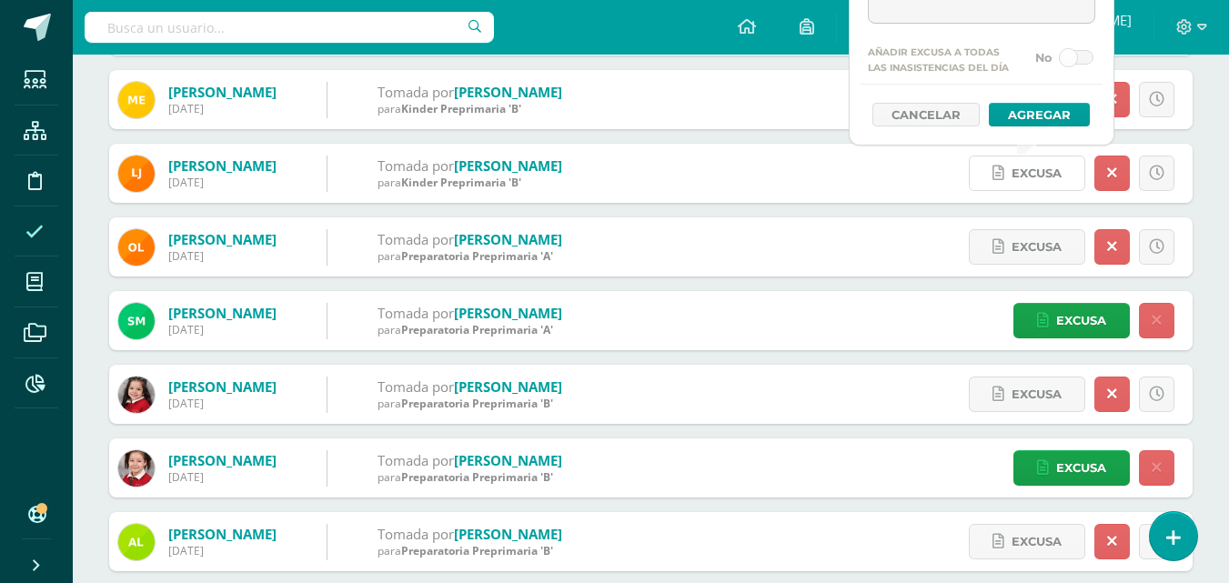
scroll to position [889, 0]
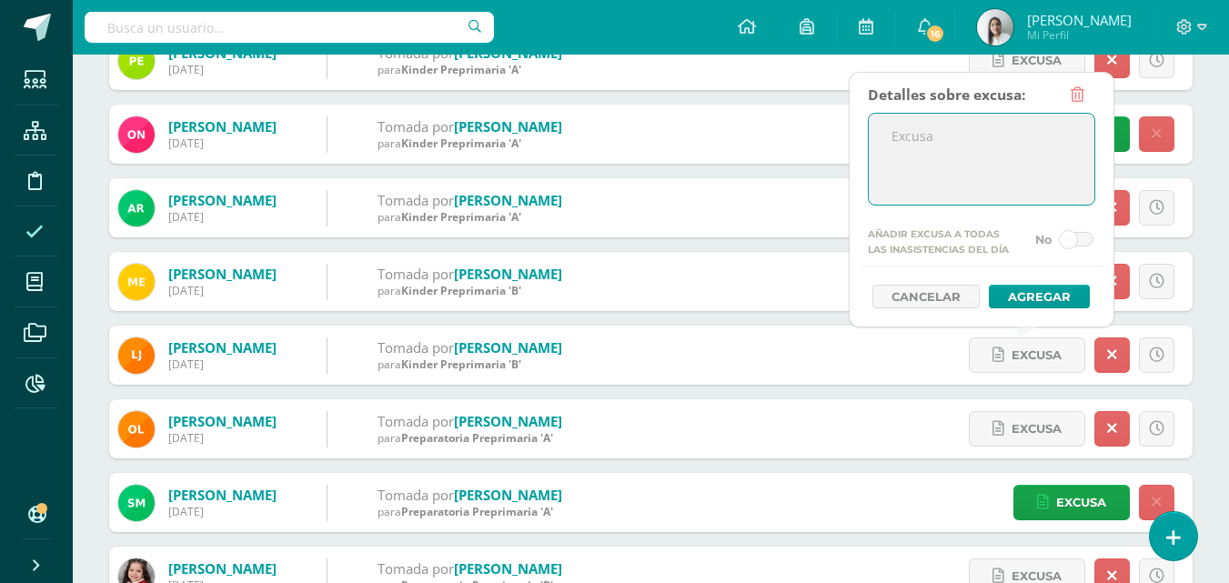
click at [913, 149] on textarea at bounding box center [982, 159] width 226 height 91
type textarea "excusa"
click at [1035, 296] on button "Agregar" at bounding box center [1039, 297] width 101 height 24
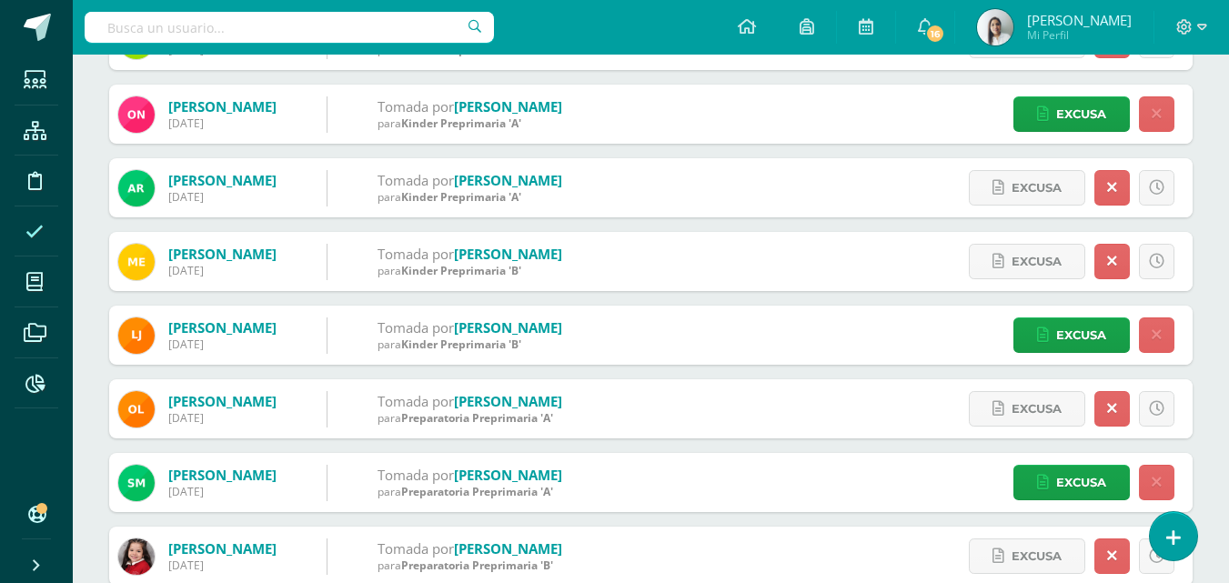
scroll to position [1162, 0]
